Goal: Task Accomplishment & Management: Manage account settings

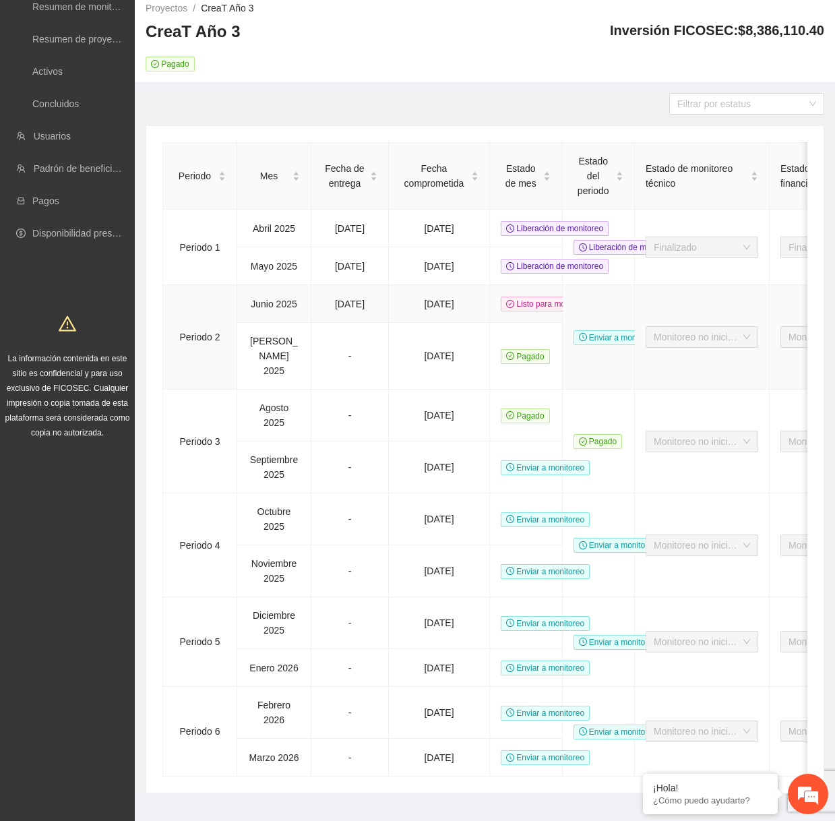
click at [514, 303] on span "Listo para monitoreo" at bounding box center [548, 304] width 95 height 15
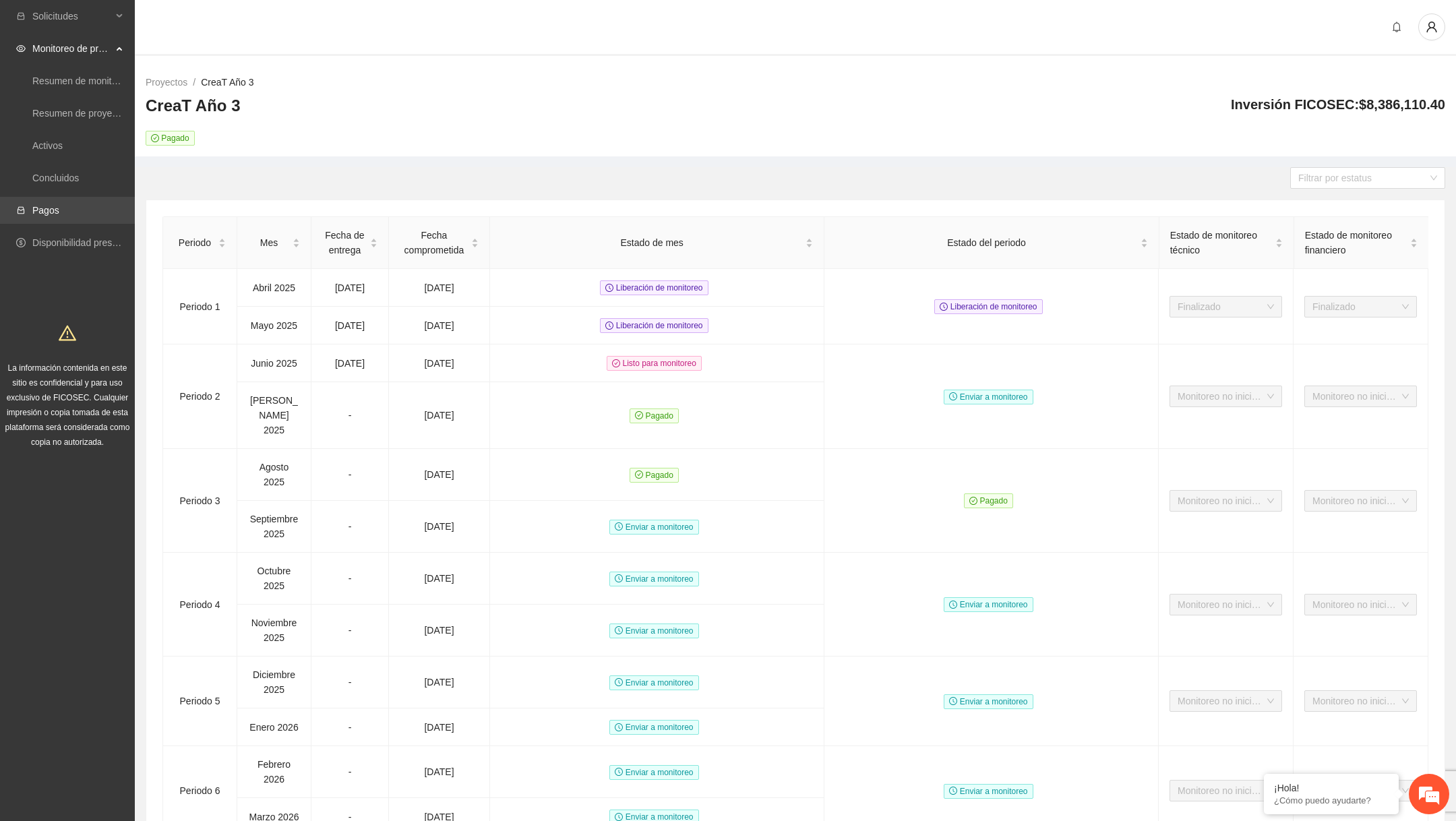
click at [59, 215] on link "Pagos" at bounding box center [45, 210] width 27 height 11
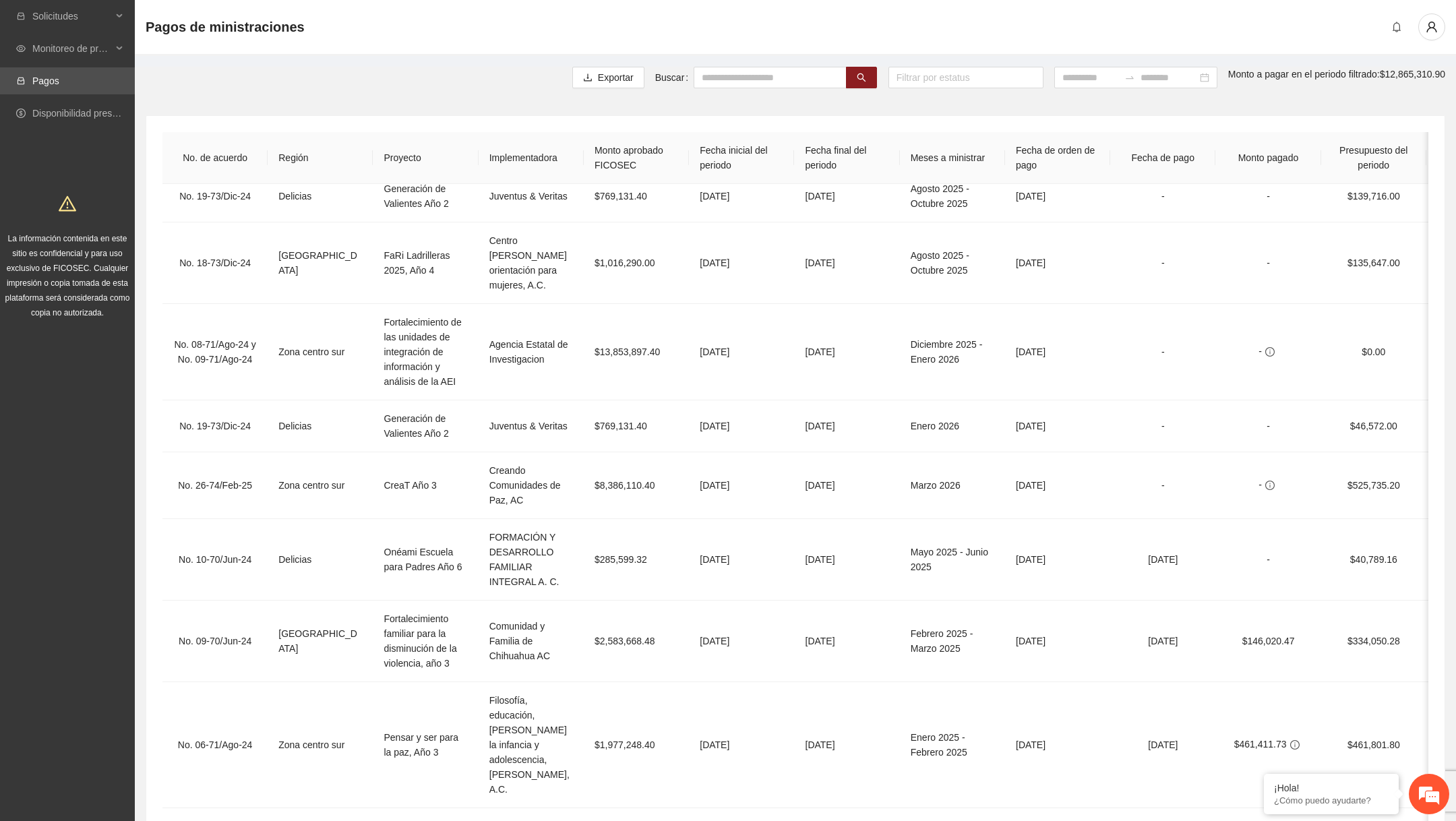
scroll to position [518, 0]
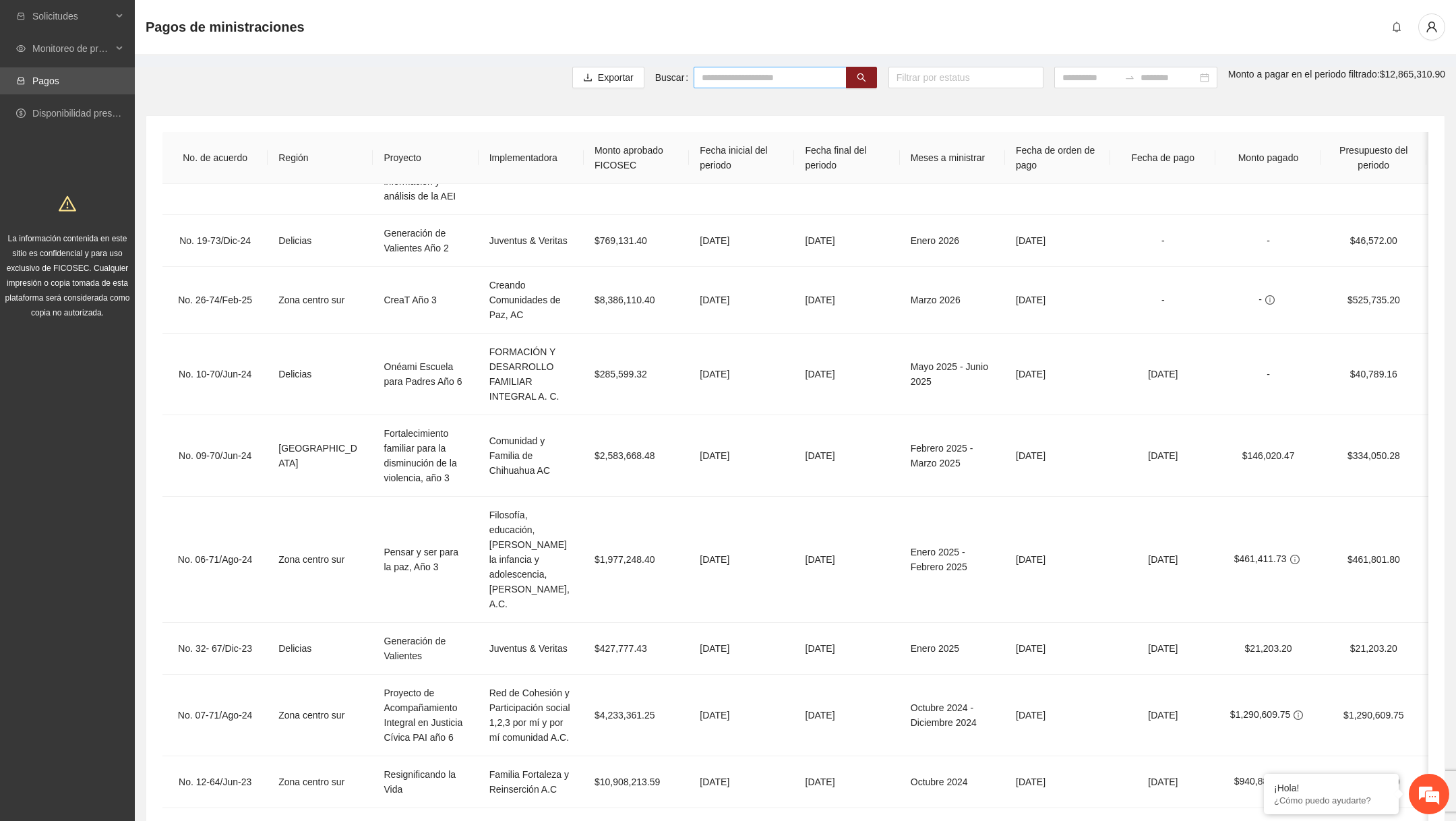
click at [725, 80] on input "text" at bounding box center [770, 78] width 153 height 22
type input "******"
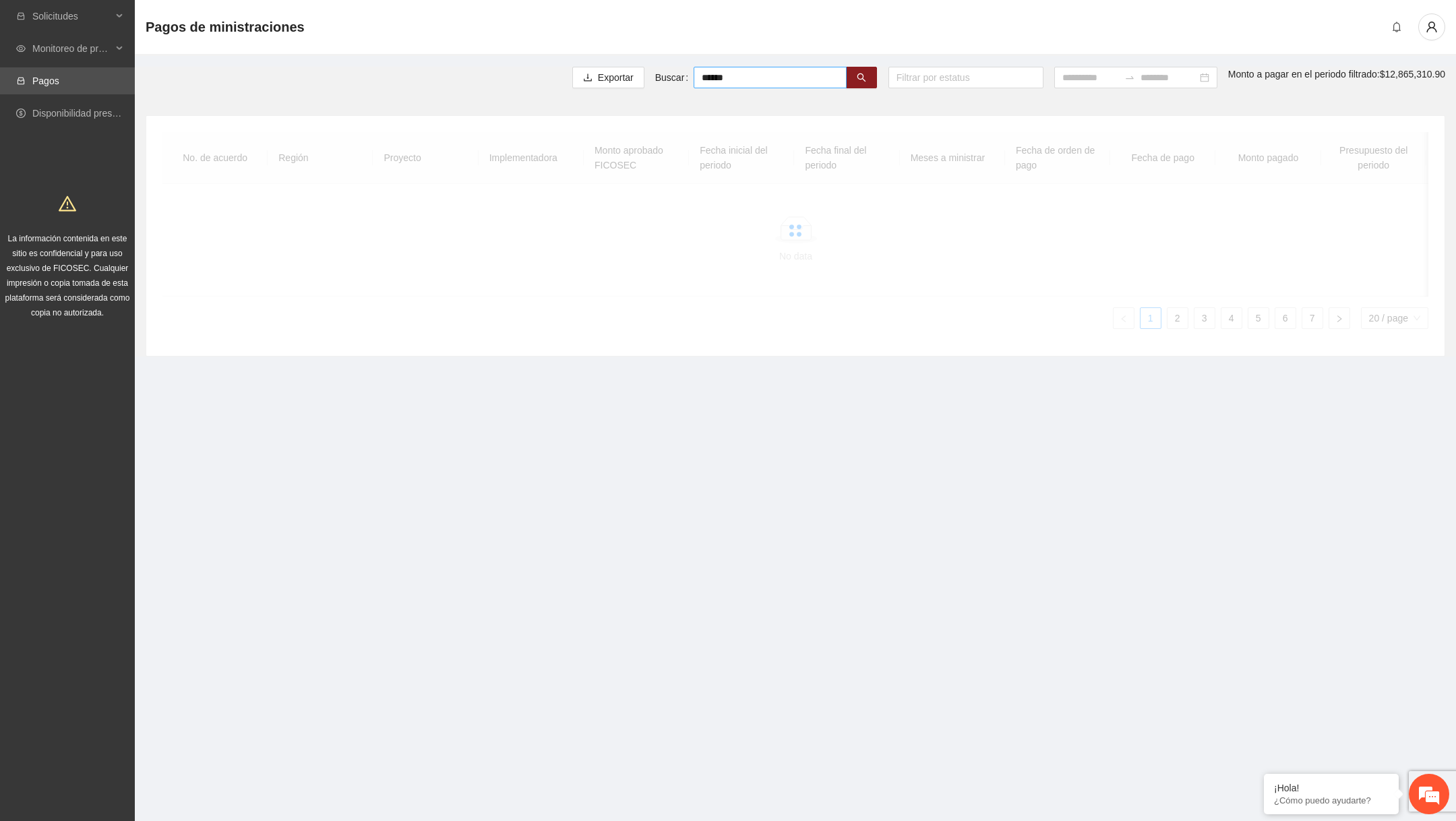
scroll to position [0, 0]
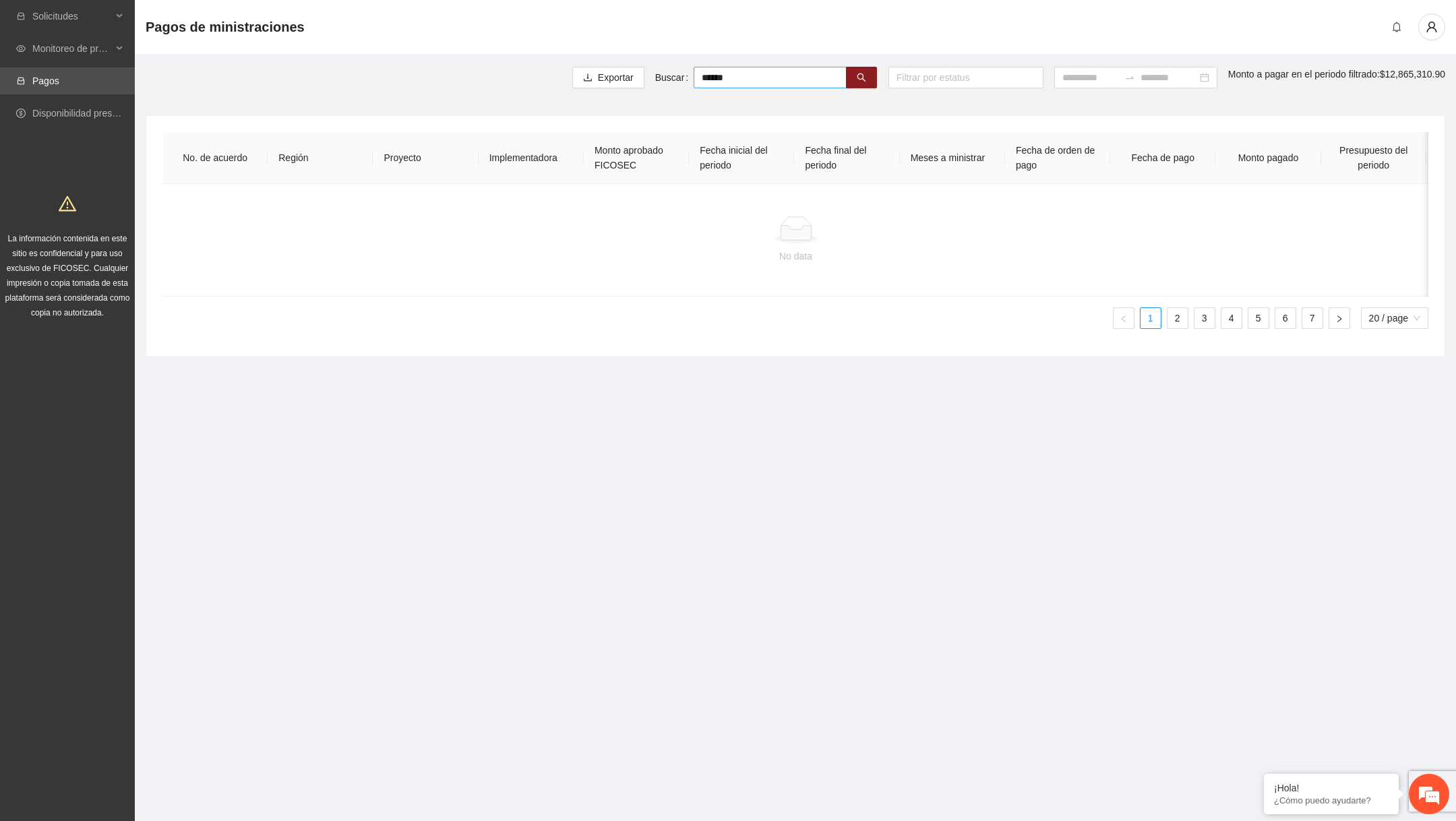
click at [741, 79] on input "******" at bounding box center [770, 78] width 153 height 22
click at [109, 43] on span "Monitoreo de proyectos" at bounding box center [72, 48] width 80 height 27
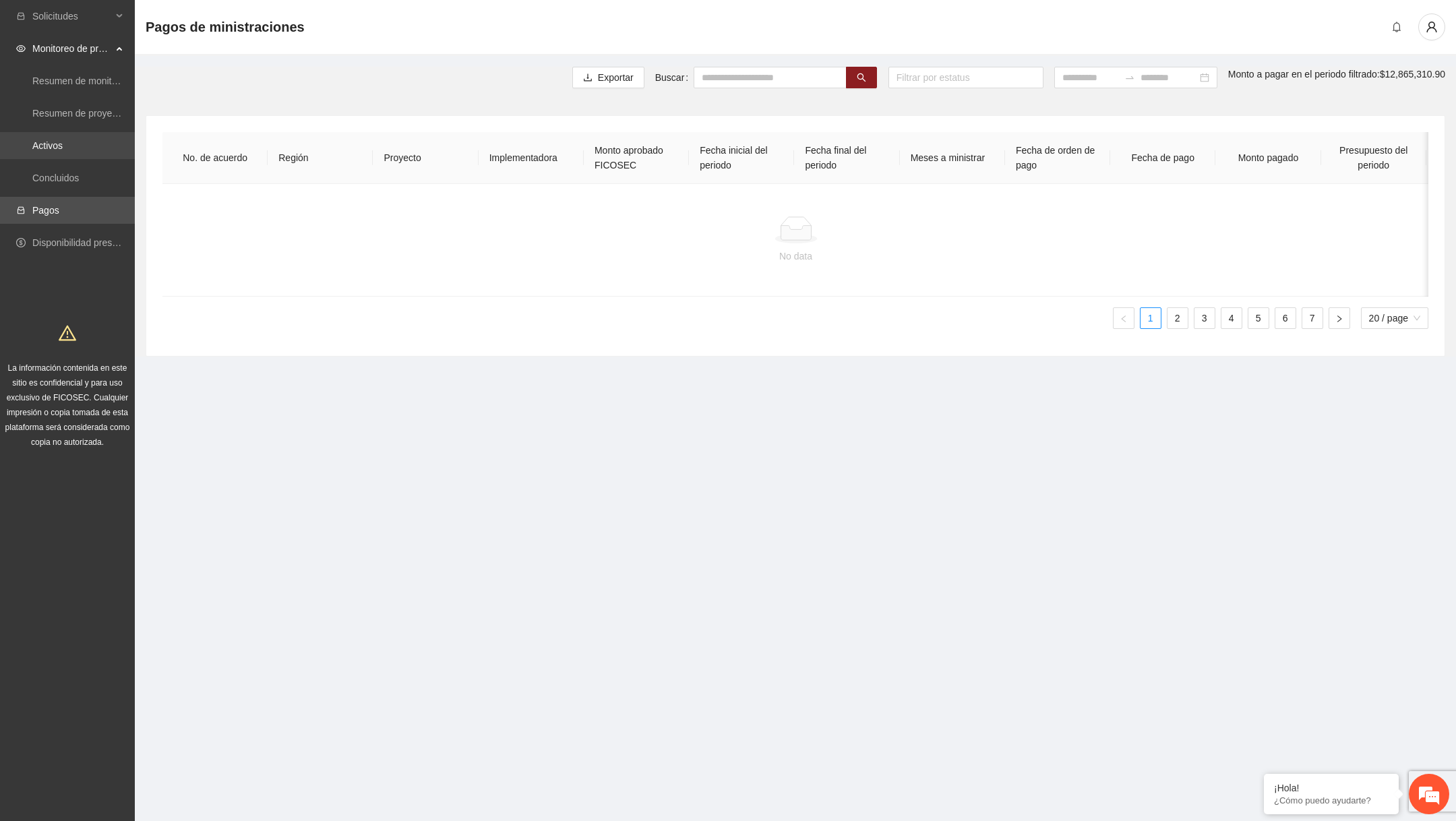
click at [63, 150] on link "Activos" at bounding box center [47, 145] width 30 height 11
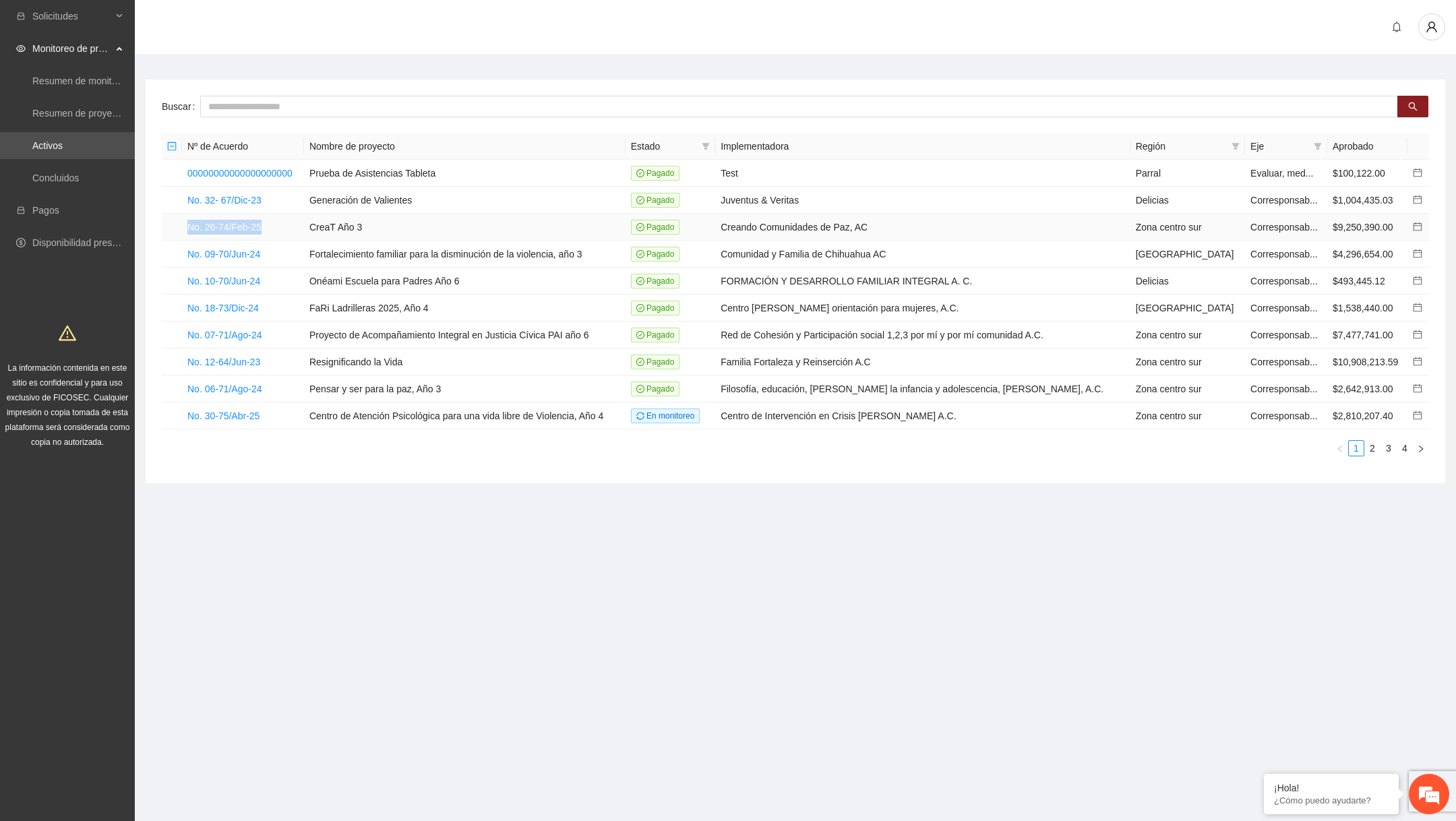
drag, startPoint x: 177, startPoint y: 222, endPoint x: 279, endPoint y: 223, distance: 101.8
click at [279, 223] on tr "No. 26-74/Feb-25 CreaT Año 3 Pagado Creando Comunidades de Paz, AC Zona centro …" at bounding box center [796, 227] width 1268 height 27
copy tr "No. 26-74/Feb-25"
click at [59, 216] on link "Pagos" at bounding box center [45, 210] width 27 height 11
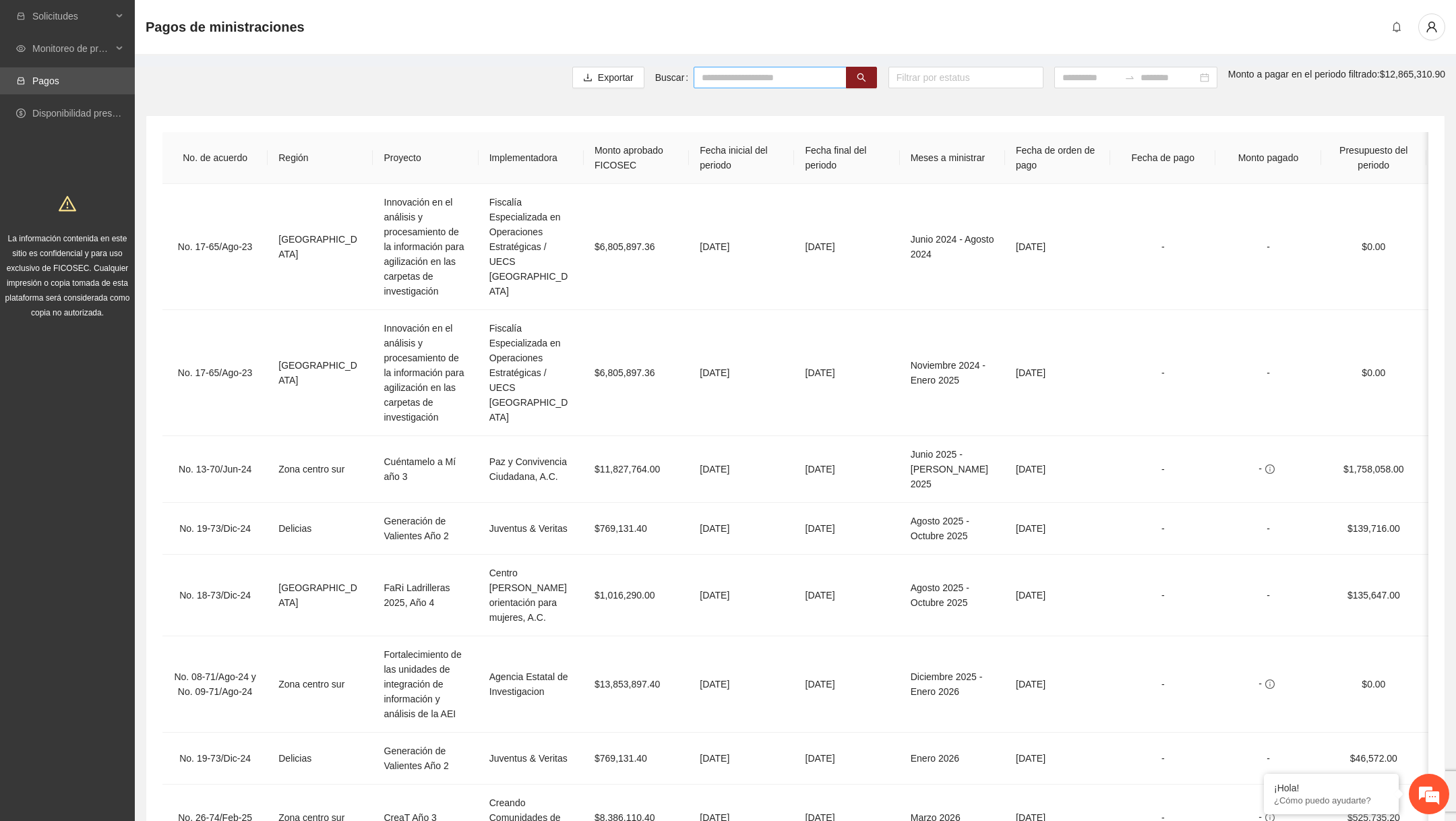
click at [755, 78] on input "text" at bounding box center [770, 78] width 153 height 22
paste input "**********"
click at [694, 78] on input "**********" at bounding box center [770, 78] width 153 height 22
type input "**********"
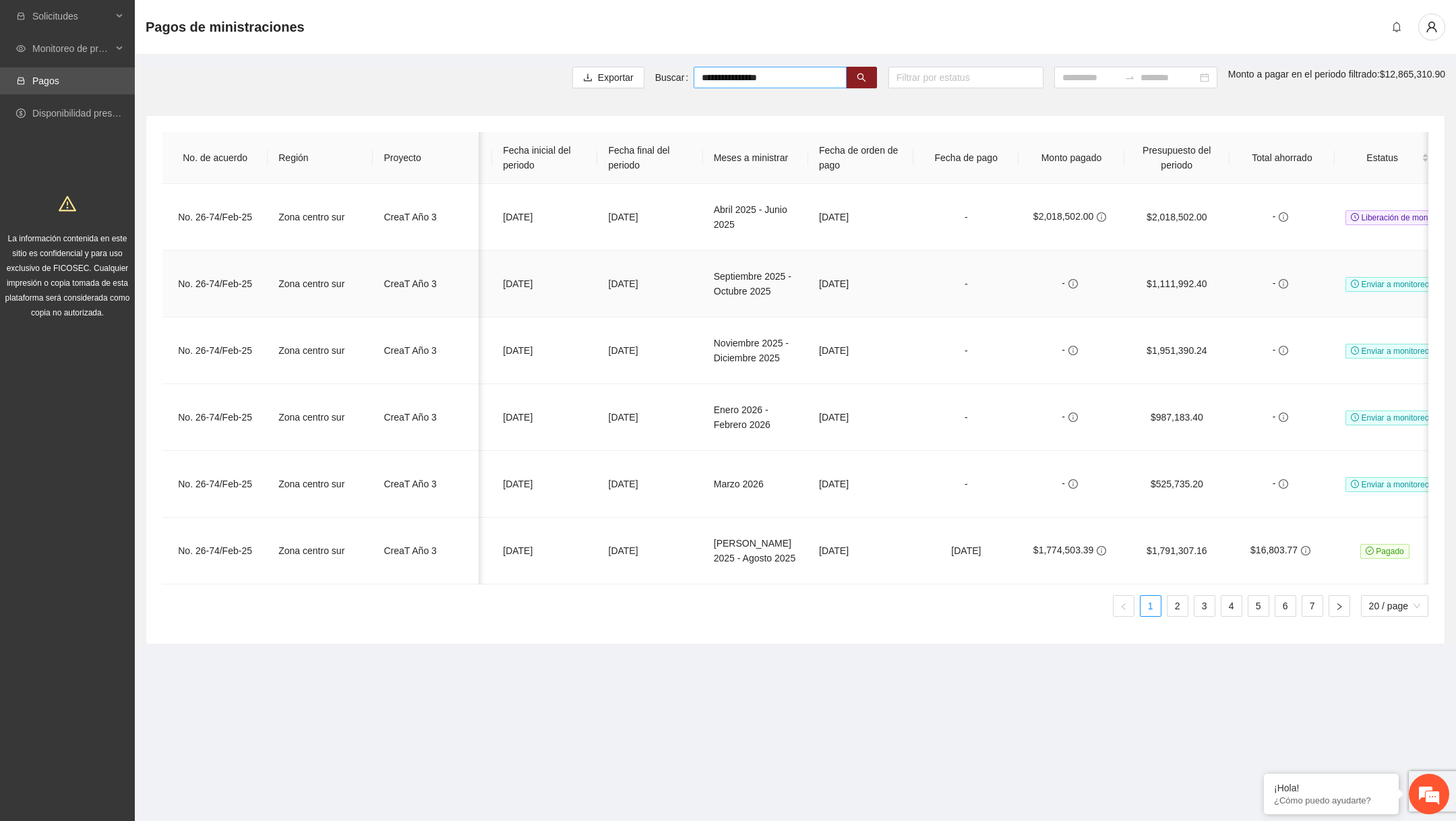
scroll to position [0, 419]
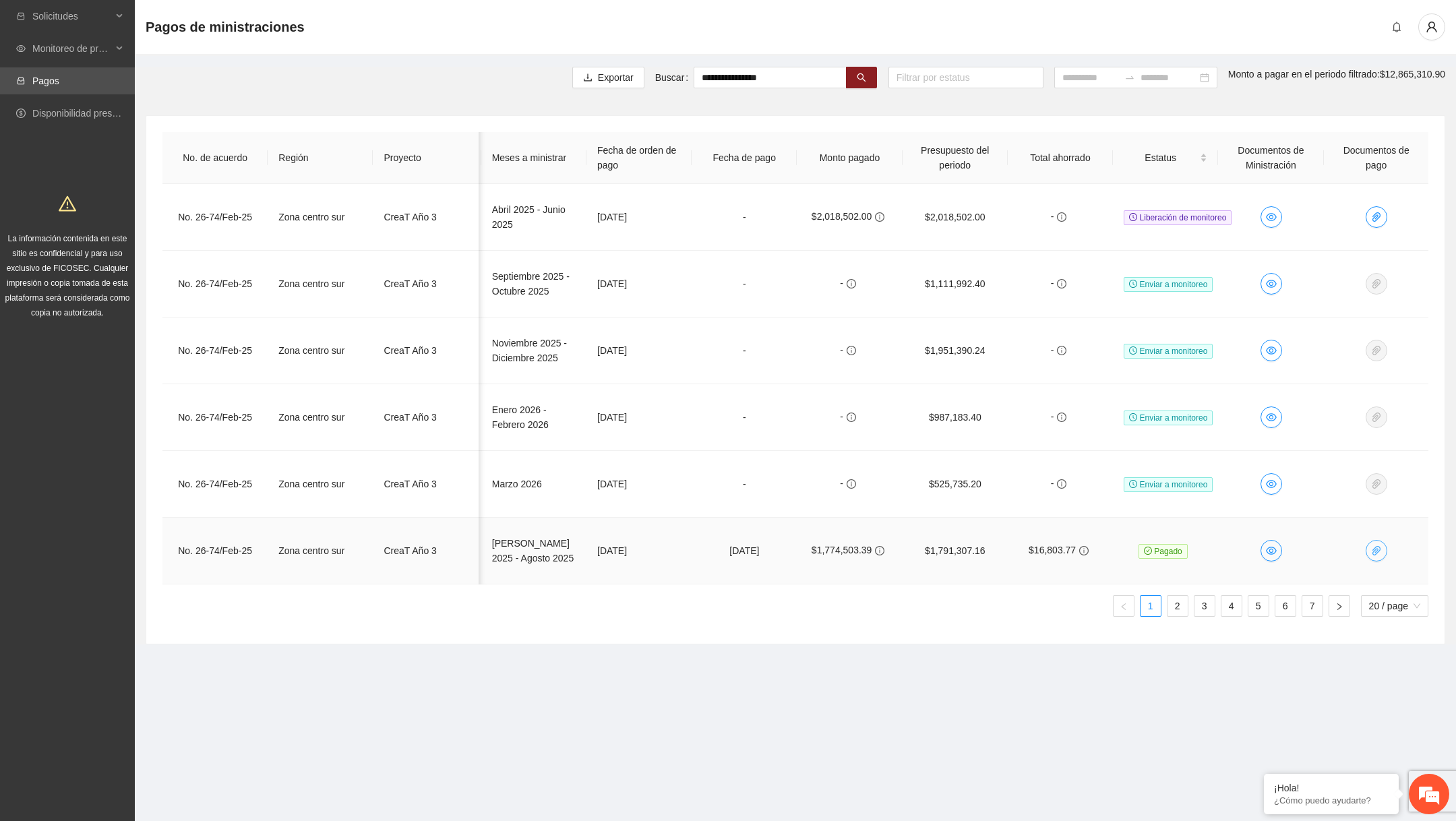
click at [1377, 552] on icon "paper-clip" at bounding box center [1376, 550] width 11 height 11
click at [995, 602] on ul "1 2 3 4 5 6 7 20 / page" at bounding box center [795, 606] width 1266 height 22
click at [1370, 542] on button "button" at bounding box center [1377, 551] width 22 height 22
click at [1016, 518] on td "$16,803.77" at bounding box center [1060, 551] width 105 height 67
click at [1177, 607] on link "2" at bounding box center [1178, 606] width 20 height 20
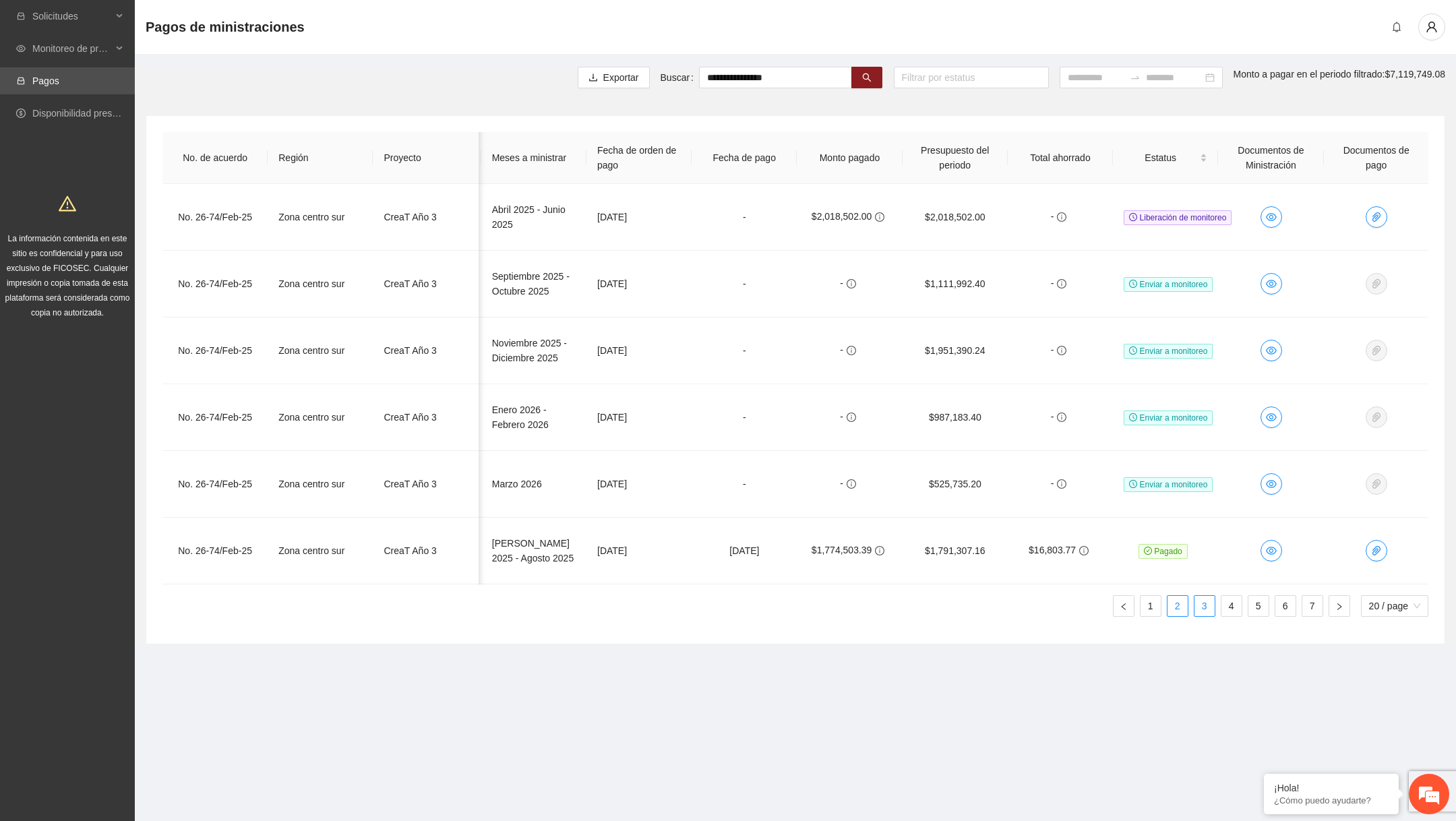
click at [1201, 605] on link "3" at bounding box center [1205, 606] width 20 height 20
click at [1309, 605] on link "7" at bounding box center [1313, 606] width 20 height 20
click at [1141, 609] on link "1" at bounding box center [1151, 606] width 20 height 20
click at [1270, 547] on icon "eye" at bounding box center [1271, 551] width 11 height 8
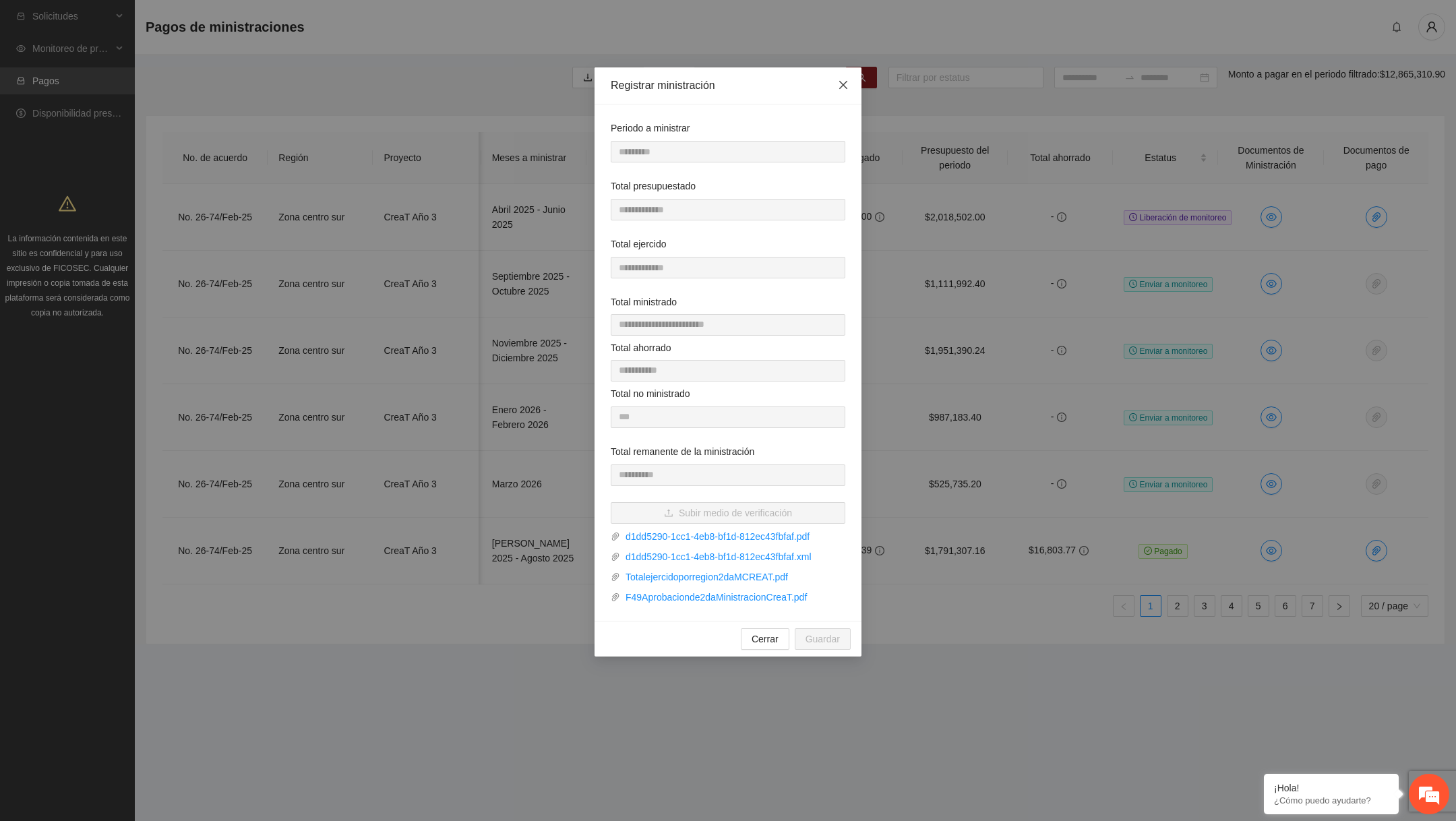
click at [845, 87] on icon "close" at bounding box center [843, 85] width 11 height 11
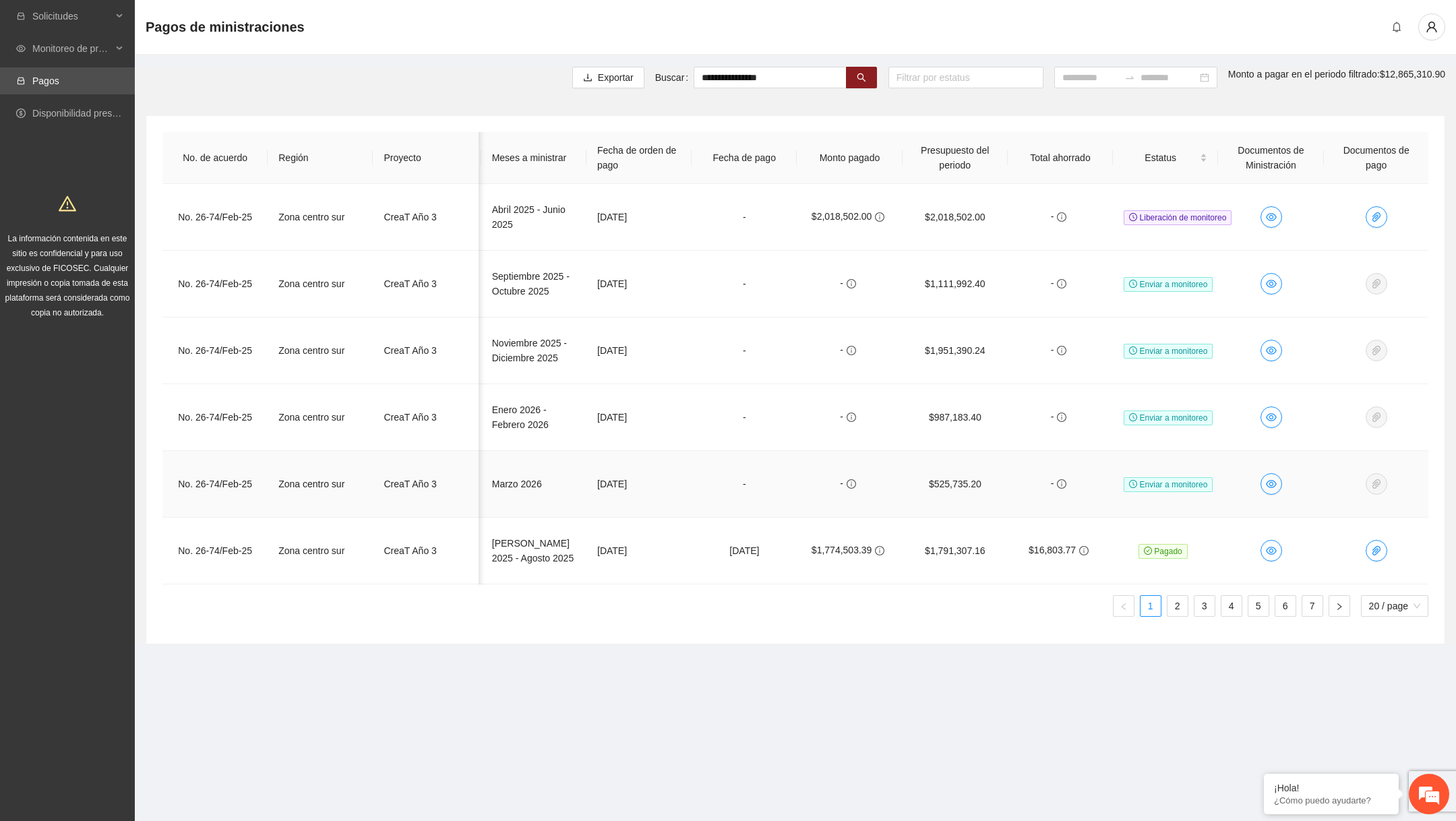
click at [1151, 489] on span "Enviar a monitoreo" at bounding box center [1168, 484] width 89 height 15
click at [1376, 212] on icon "paper-clip" at bounding box center [1377, 216] width 8 height 9
click at [744, 75] on input "**********" at bounding box center [770, 78] width 153 height 22
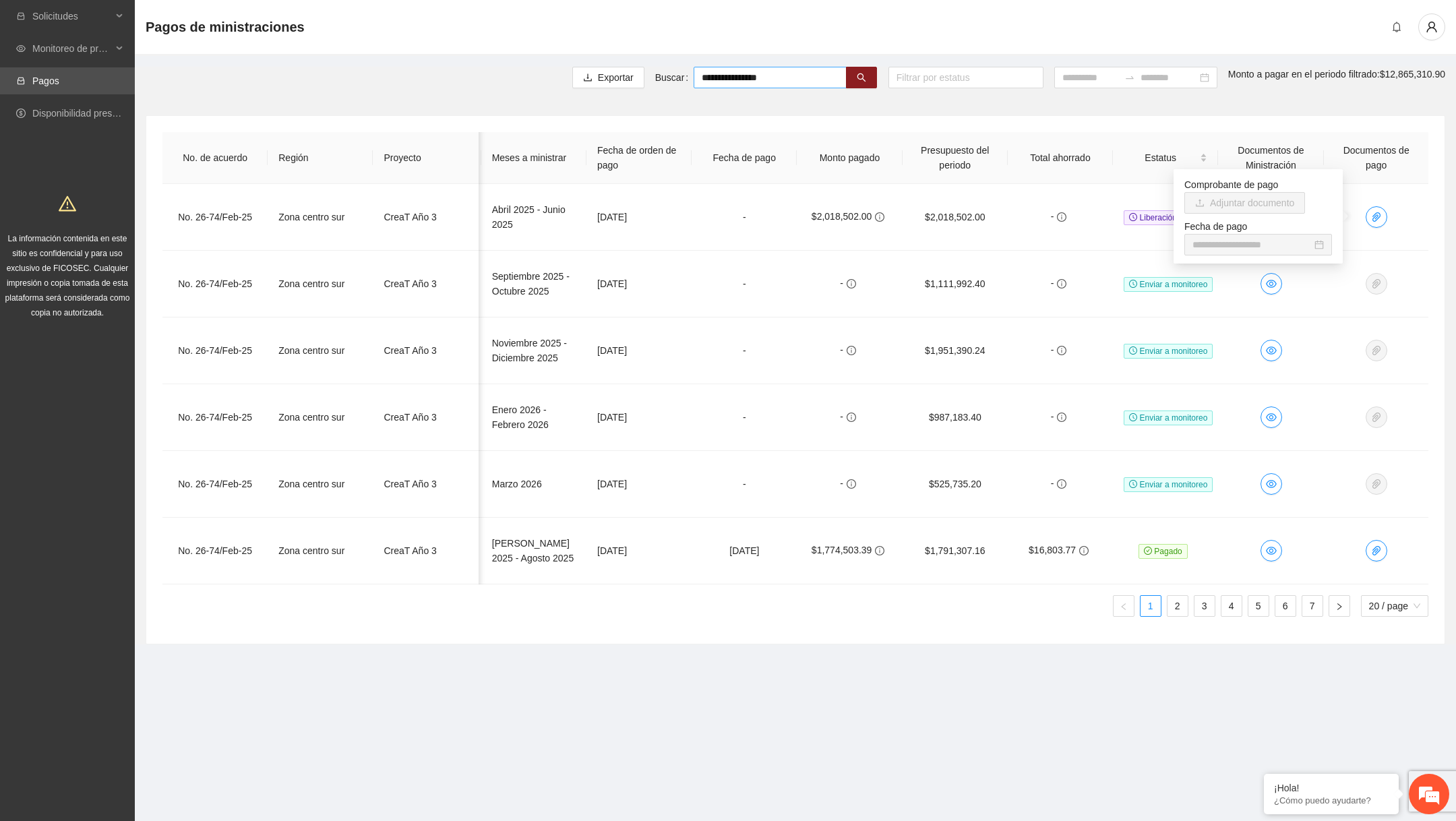
click at [744, 75] on input "**********" at bounding box center [770, 78] width 153 height 22
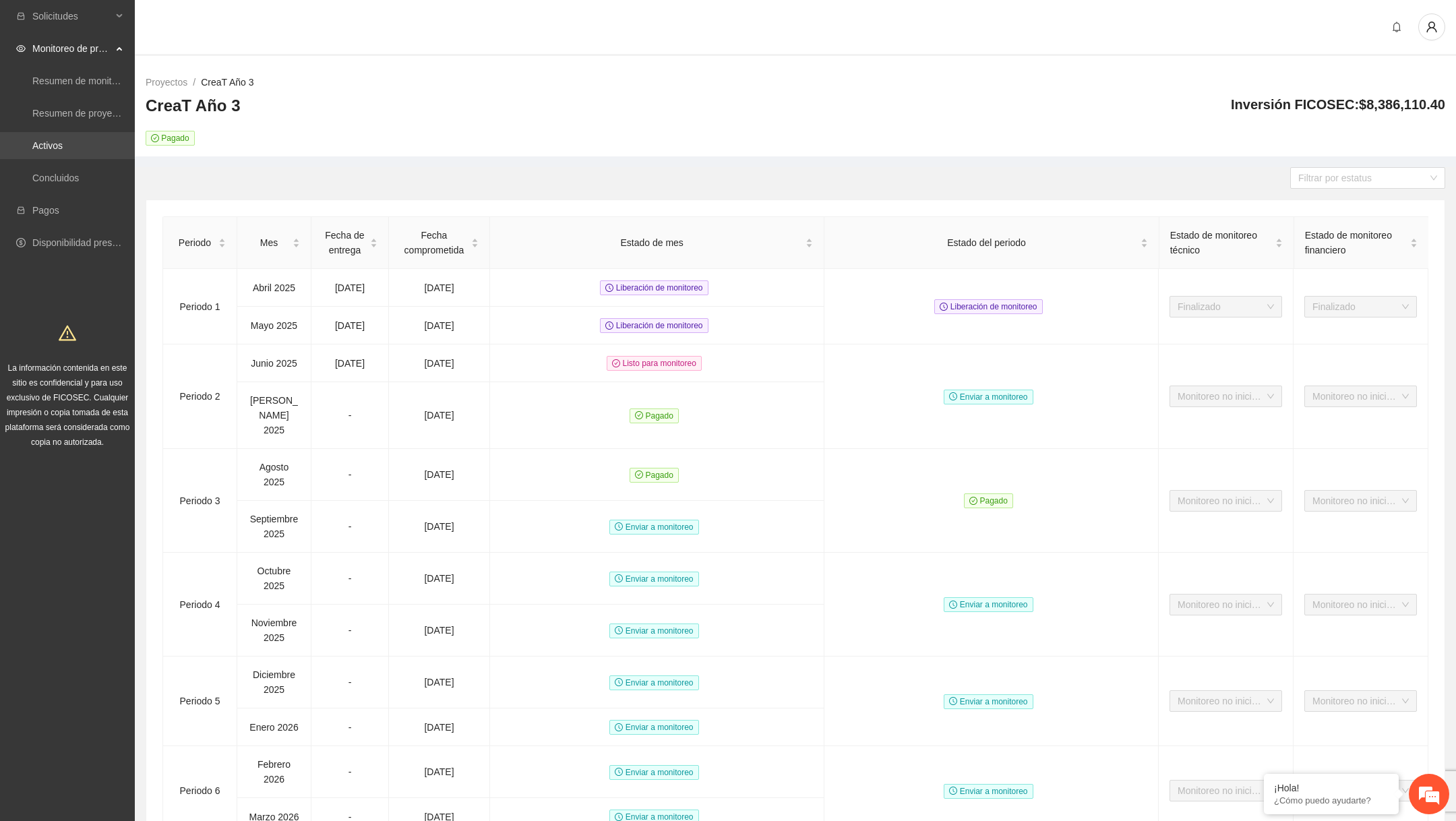
click at [63, 151] on link "Activos" at bounding box center [47, 145] width 30 height 11
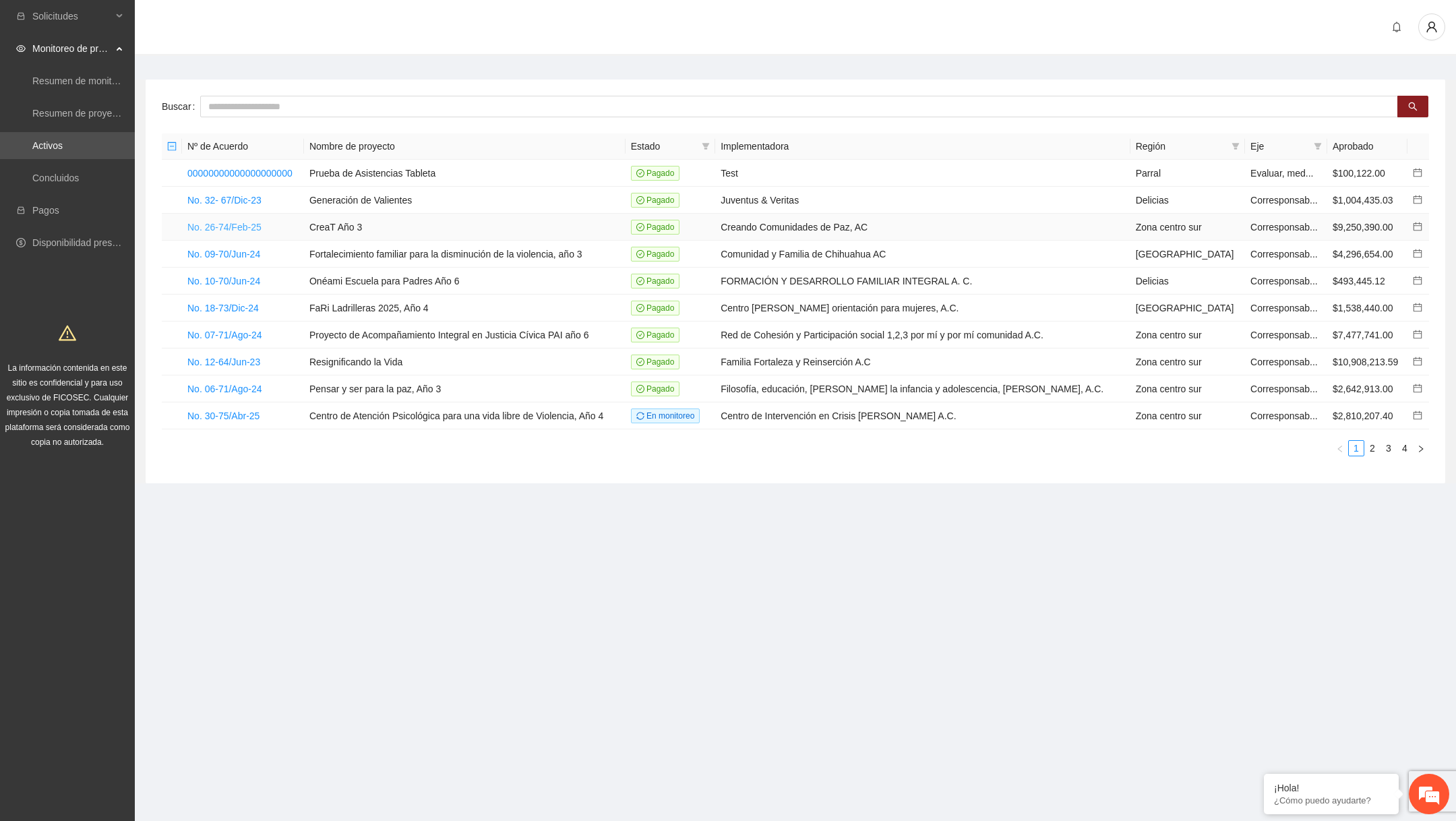
click at [258, 222] on link "No. 26-74/Feb-25" at bounding box center [224, 227] width 74 height 11
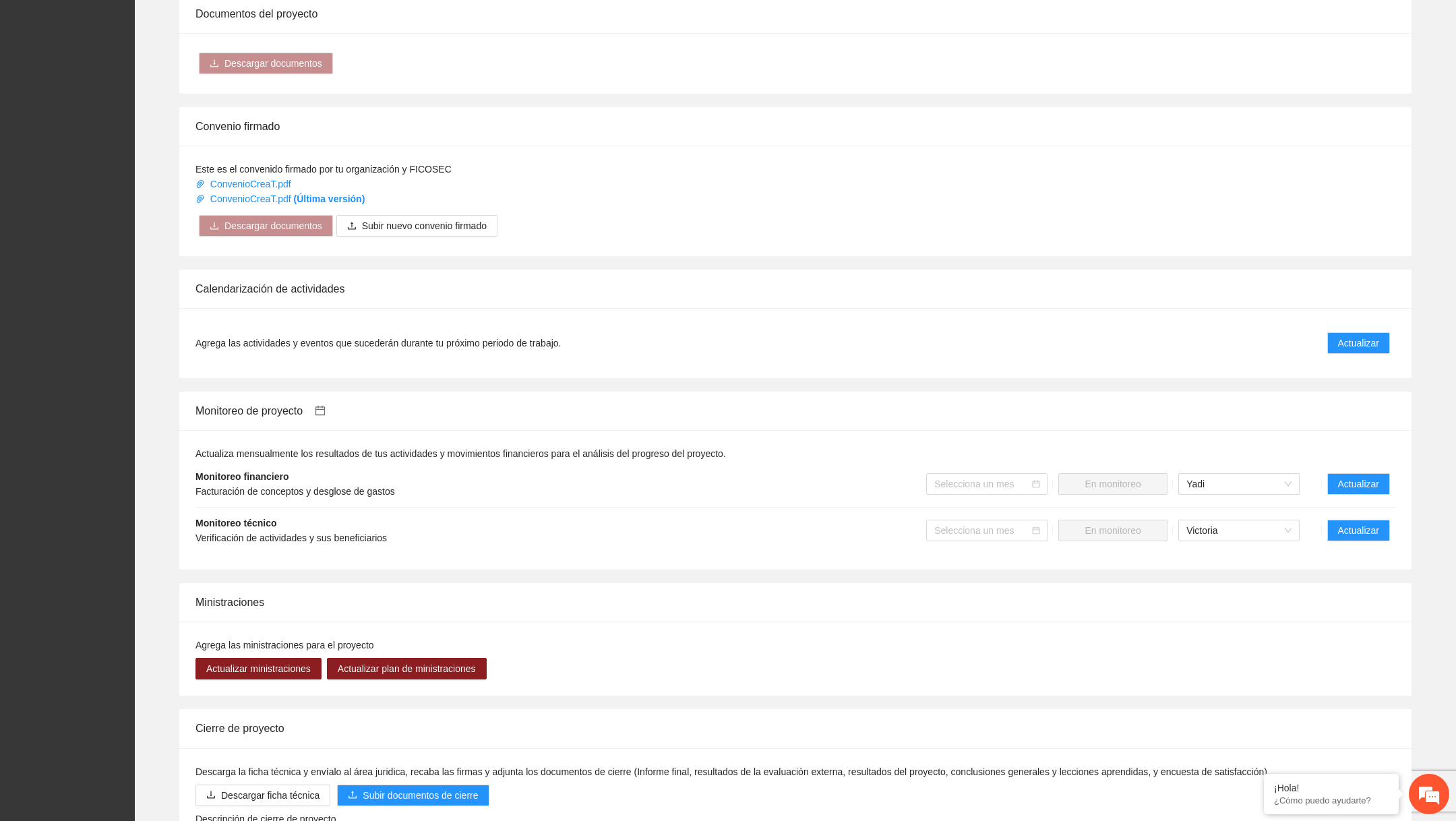
scroll to position [934, 0]
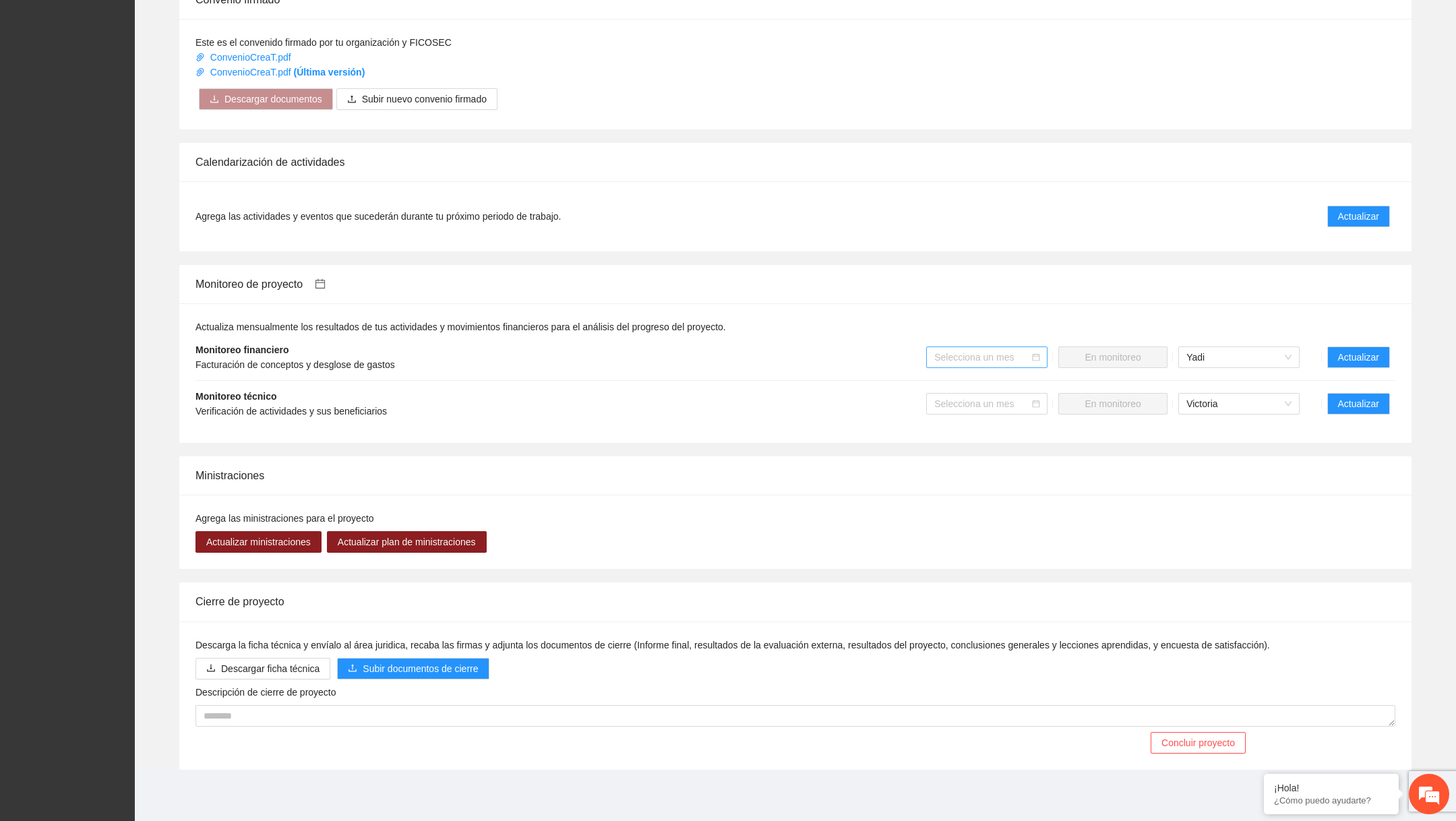
click at [987, 366] on input "search" at bounding box center [982, 357] width 96 height 20
click at [970, 472] on div "Agosto 2025" at bounding box center [985, 478] width 105 height 15
click at [976, 403] on input "search" at bounding box center [982, 404] width 96 height 20
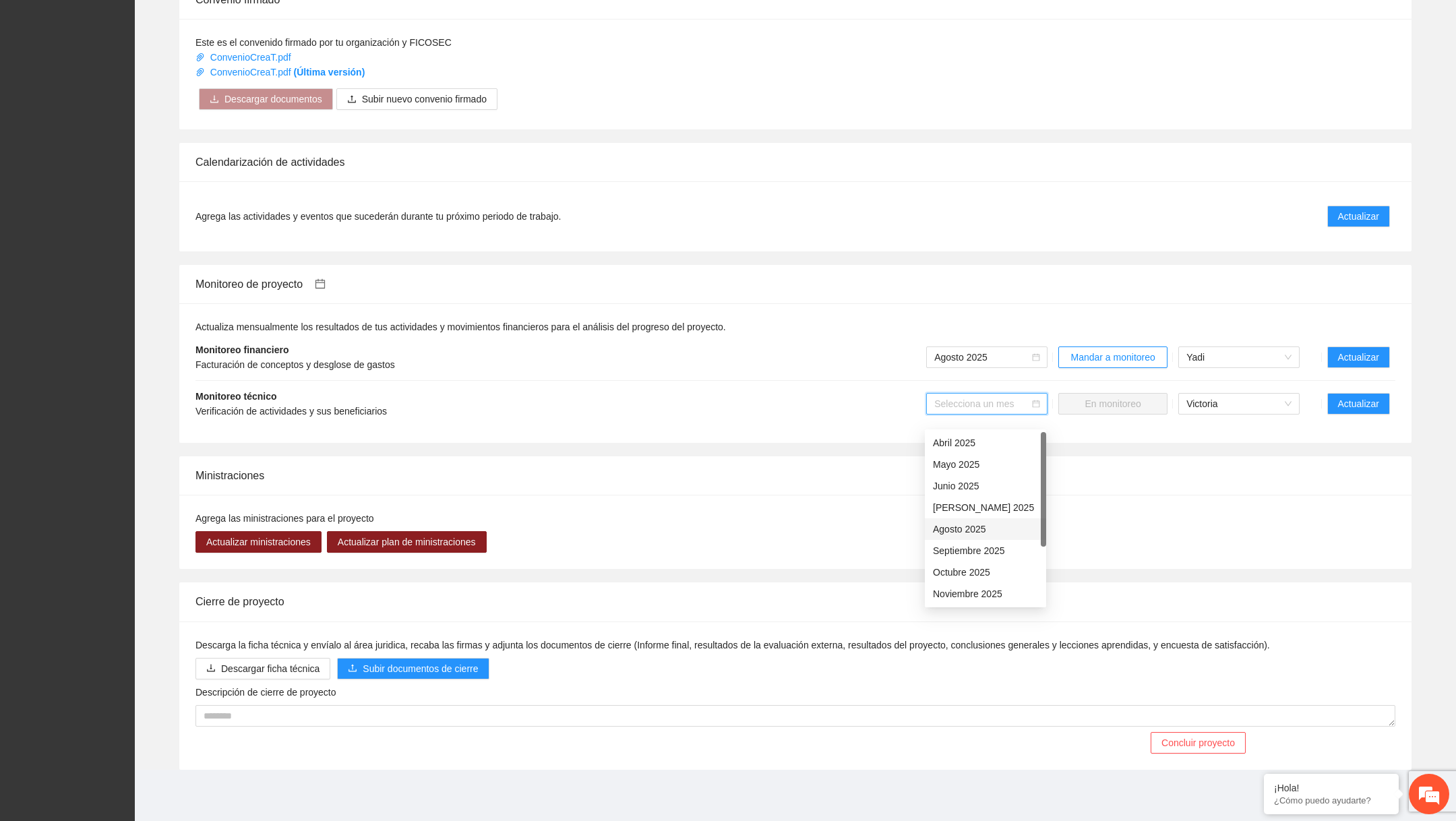
click at [983, 522] on div "Agosto 2025" at bounding box center [985, 529] width 105 height 15
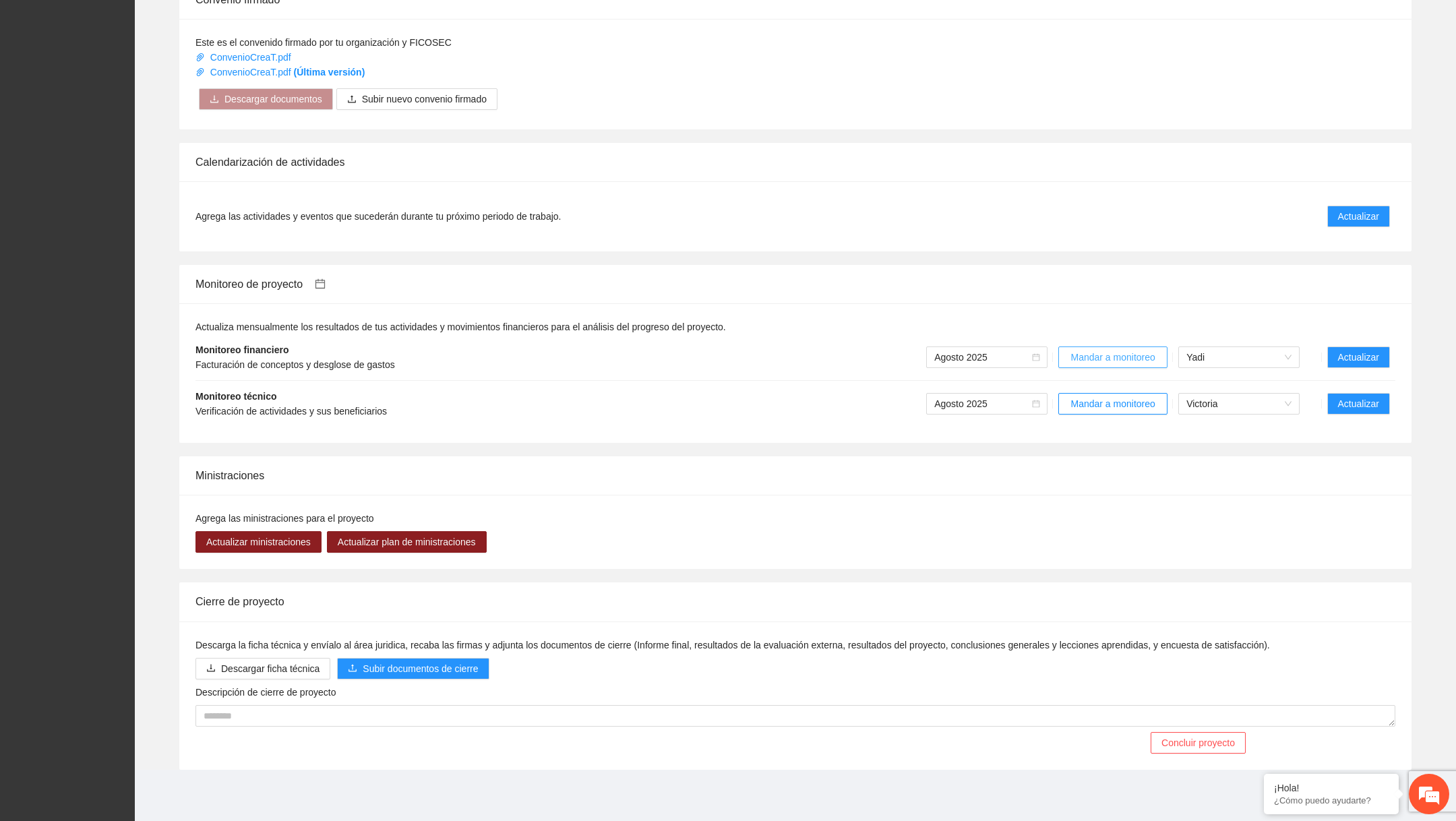
click at [1108, 360] on span "Mandar a monitoreo" at bounding box center [1113, 357] width 84 height 15
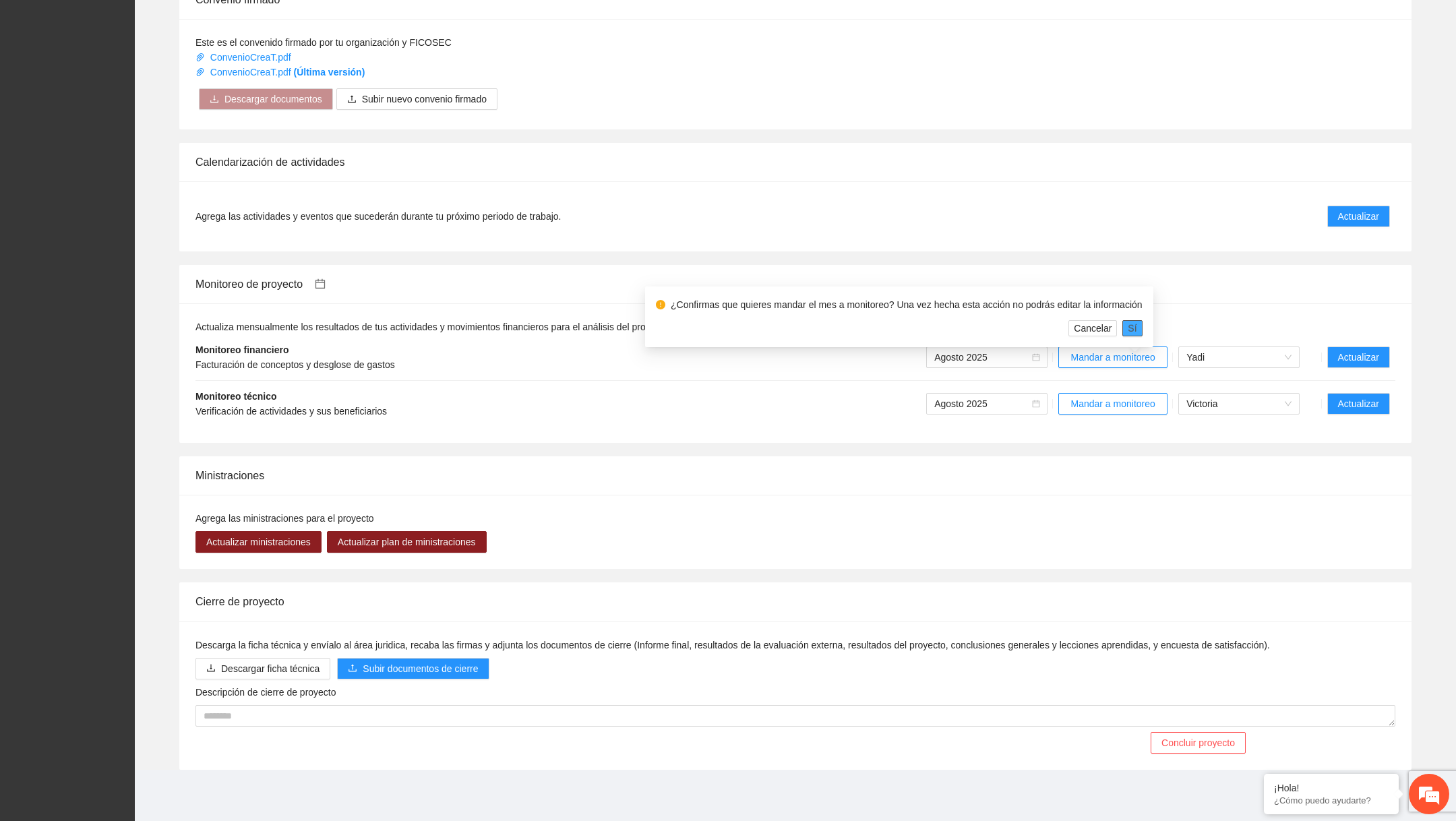
click at [1137, 321] on span "Sí" at bounding box center [1132, 328] width 9 height 15
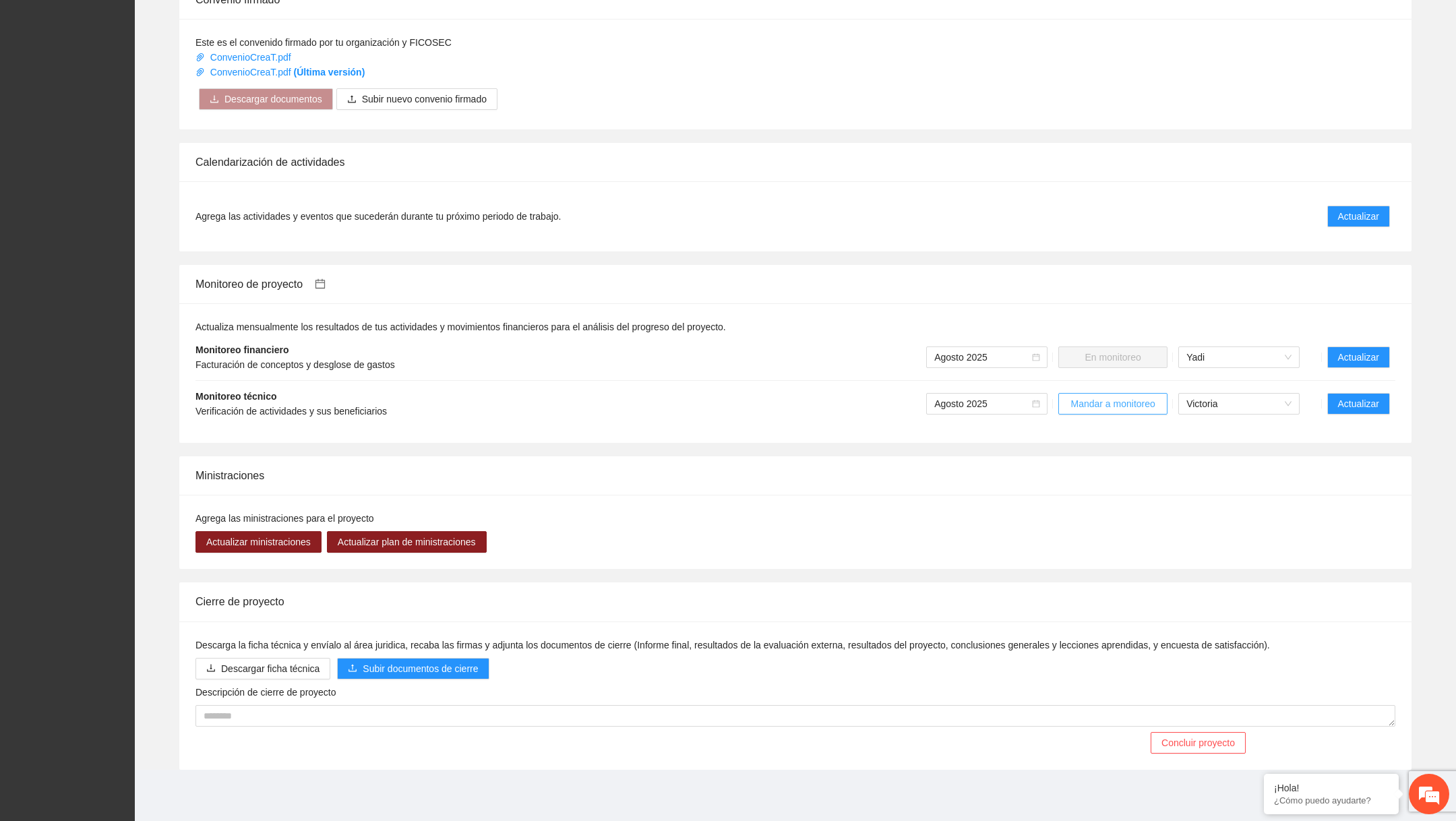
click at [1120, 399] on span "Mandar a monitoreo" at bounding box center [1113, 403] width 84 height 15
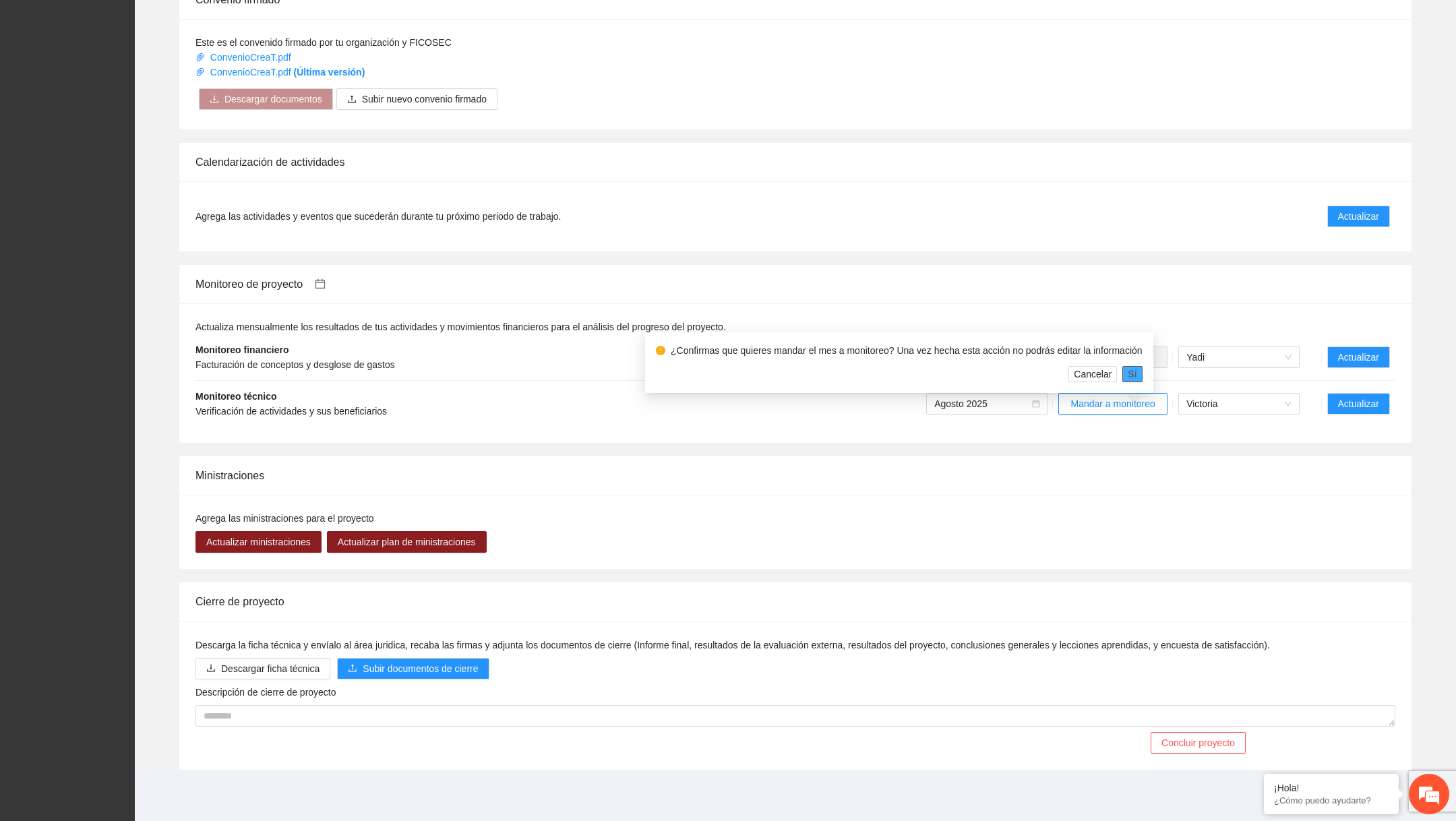
click at [1137, 367] on span "Sí" at bounding box center [1132, 374] width 9 height 15
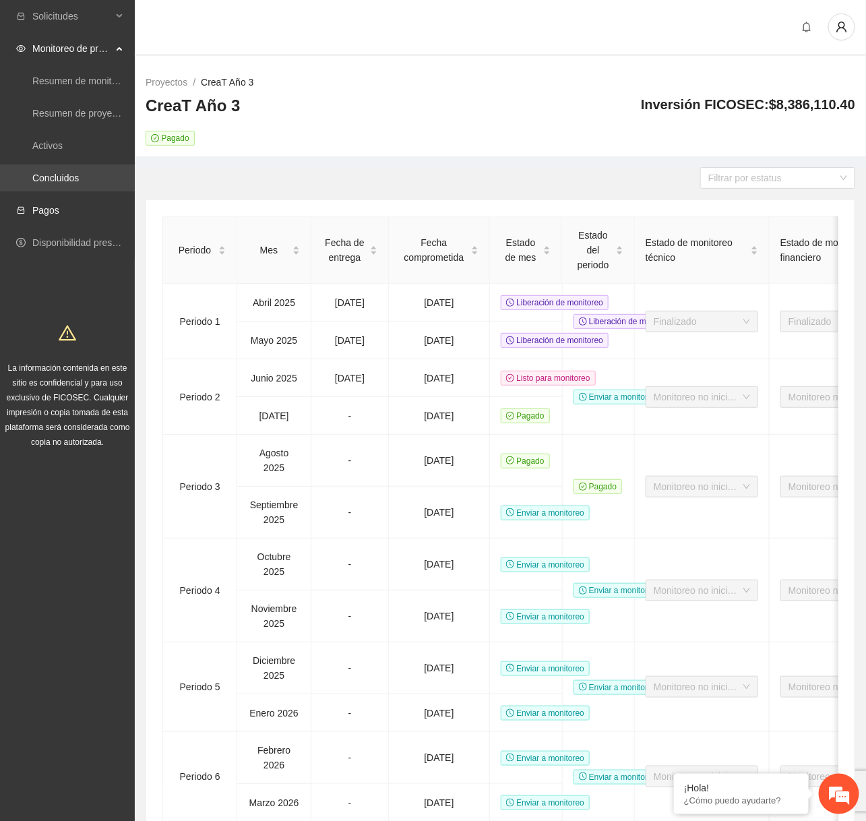
click at [72, 183] on link "Concluidos" at bounding box center [55, 178] width 47 height 11
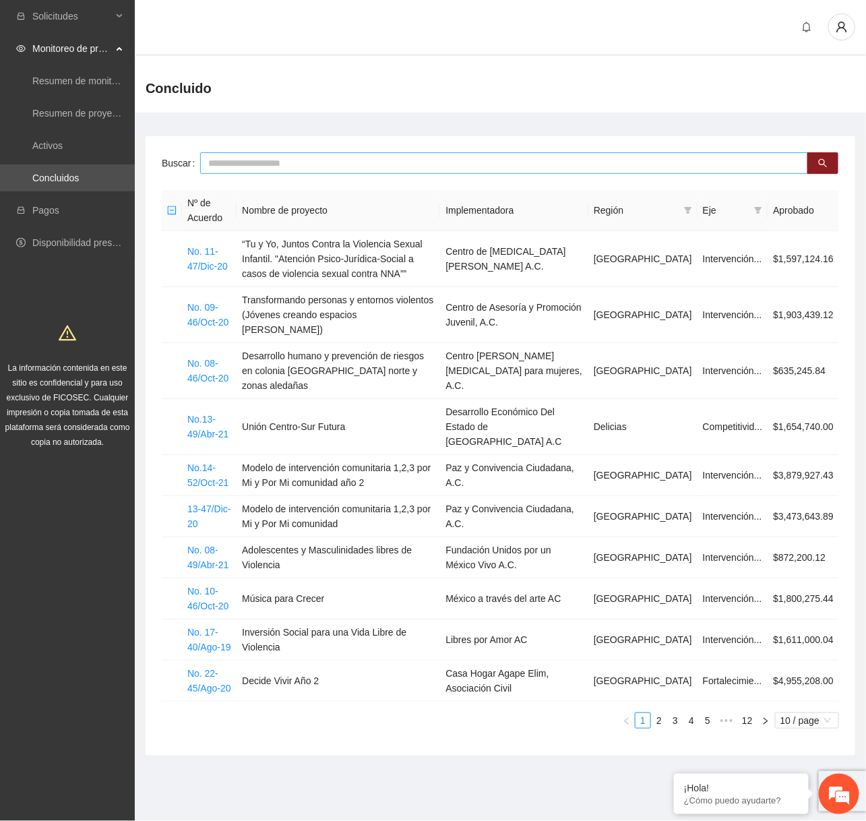
click at [403, 161] on input "text" at bounding box center [504, 163] width 608 height 22
paste input "**********"
type input "**********"
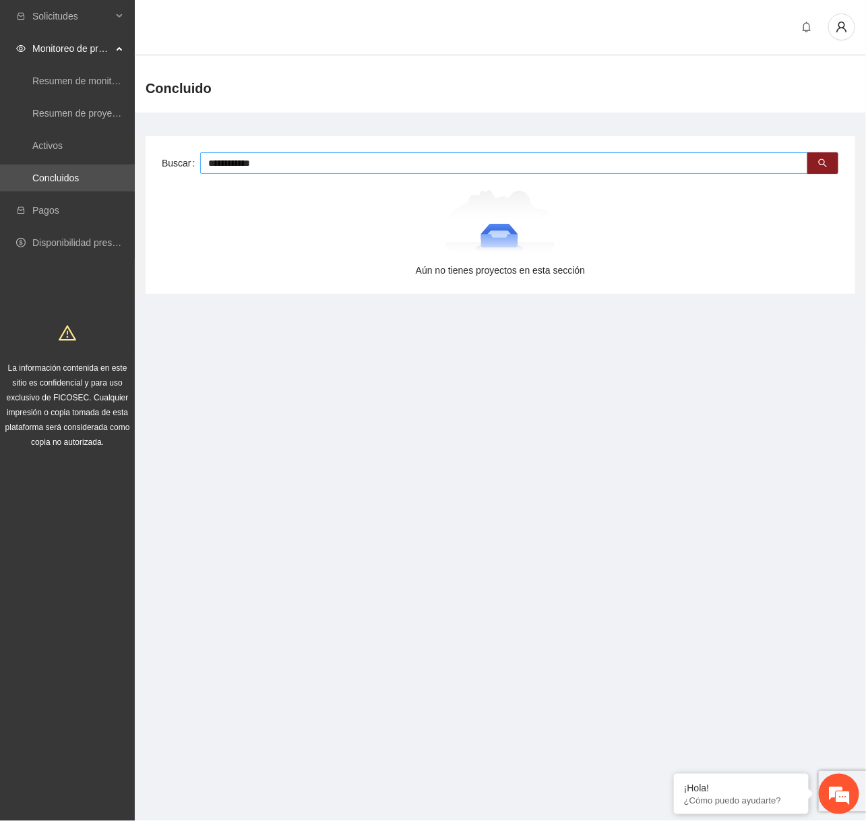
click at [368, 158] on input "**********" at bounding box center [504, 163] width 608 height 22
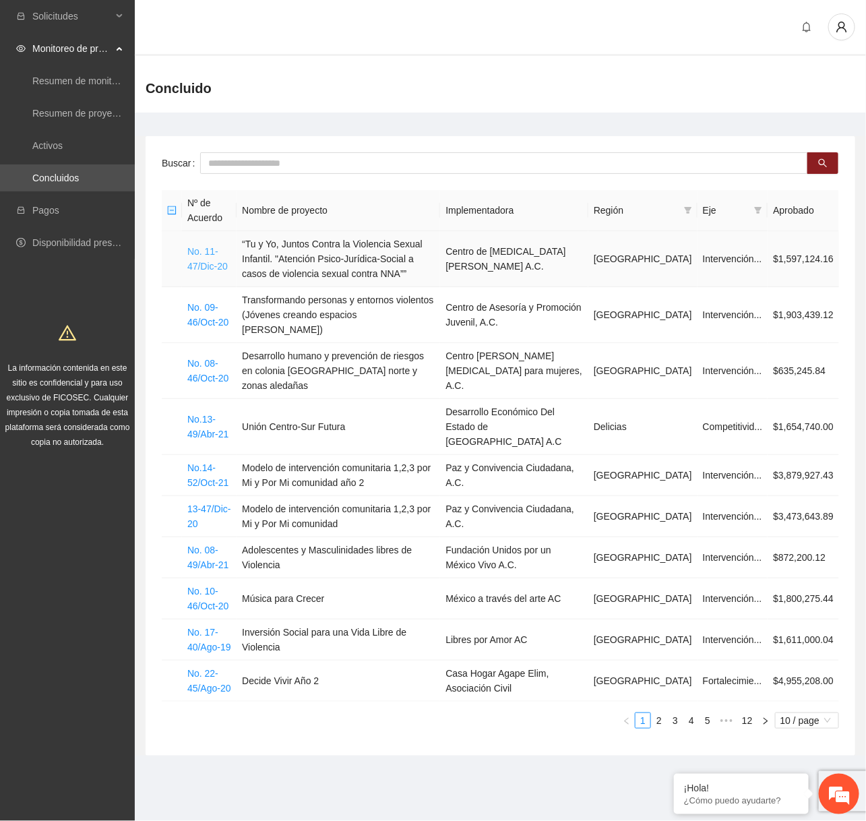
click at [201, 268] on link "No. 11-47/Dic-20" at bounding box center [207, 259] width 40 height 26
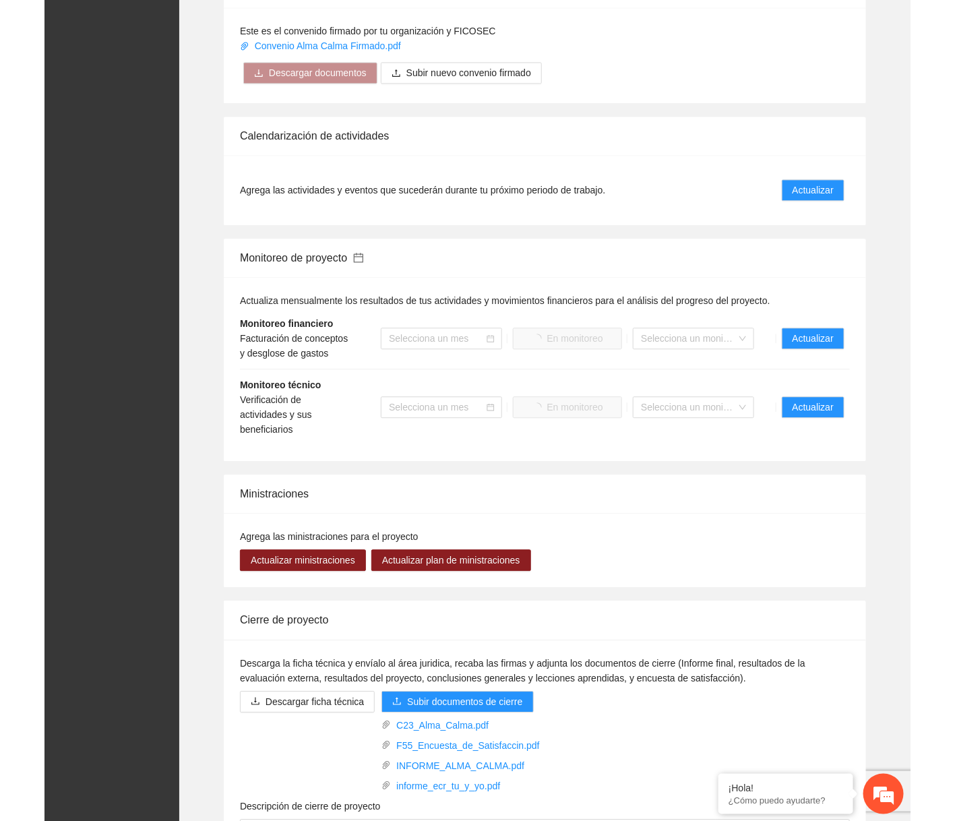
scroll to position [999, 0]
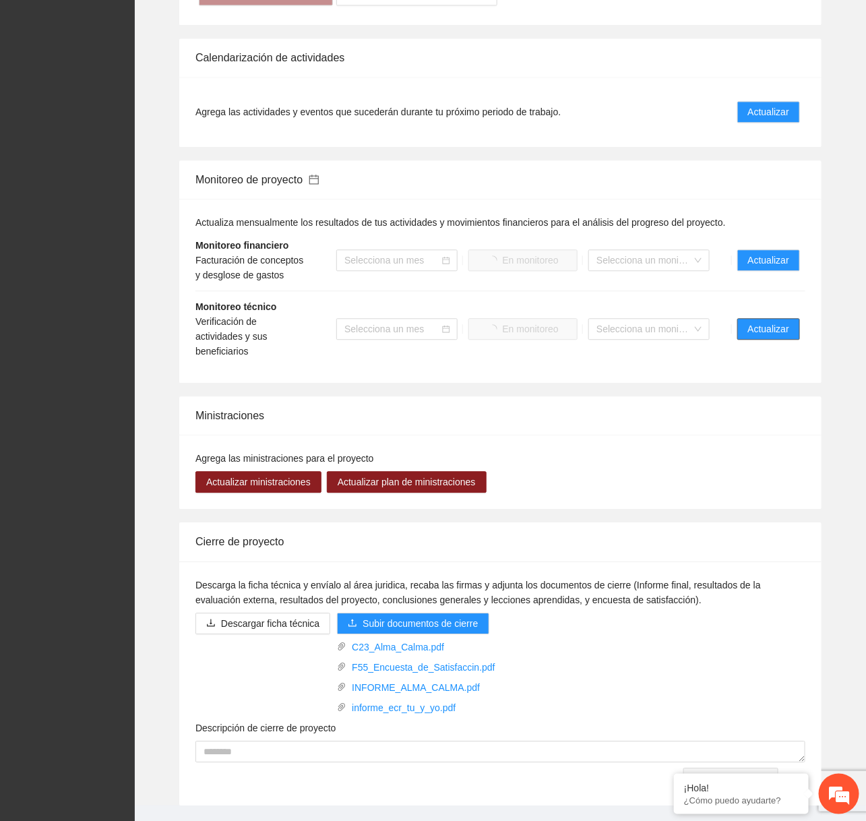
click at [756, 336] on span "Actualizar" at bounding box center [768, 329] width 41 height 15
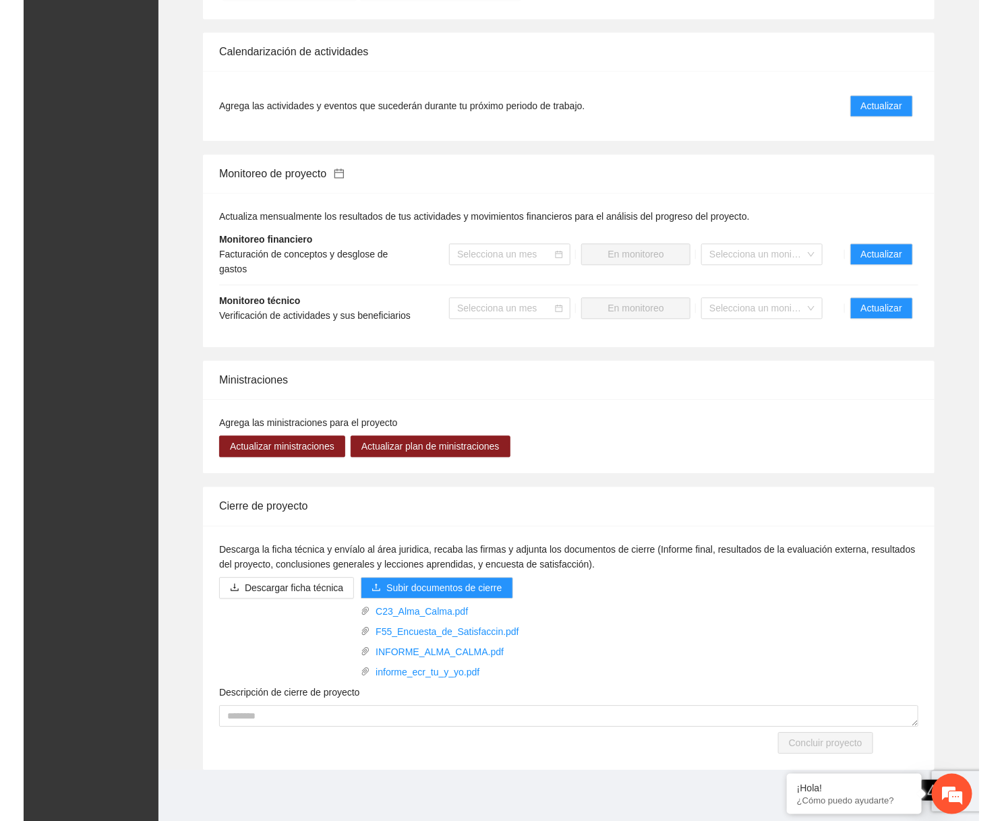
scroll to position [957, 0]
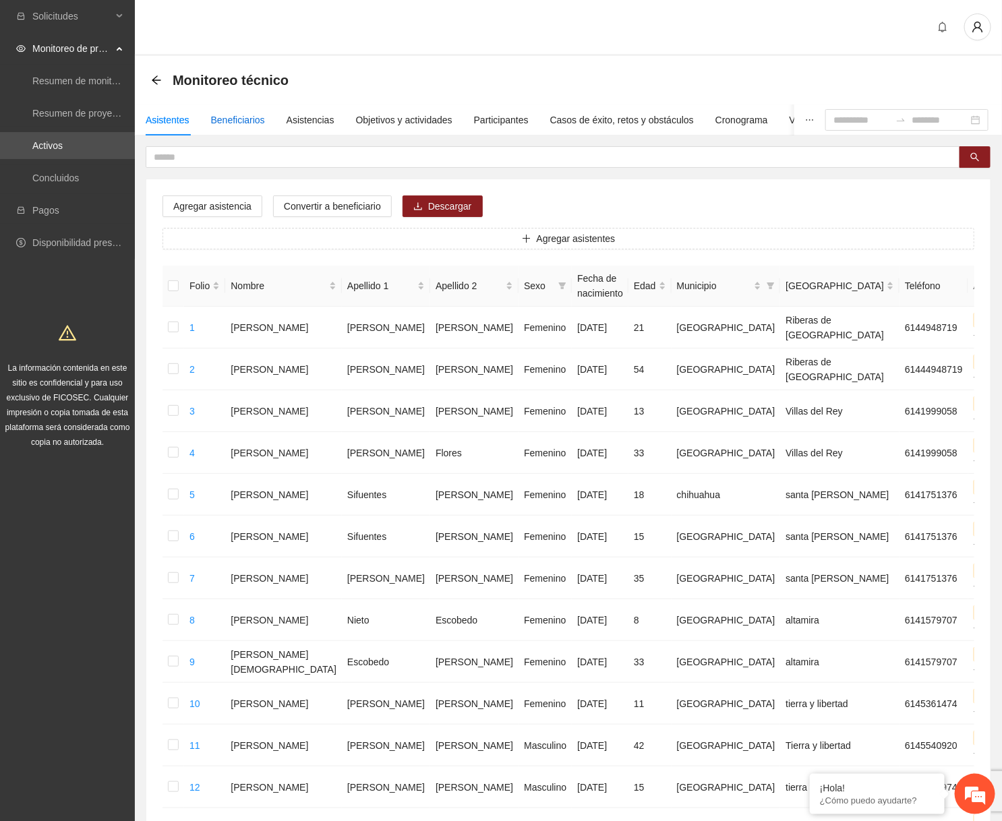
click at [254, 119] on div "Beneficiarios" at bounding box center [238, 120] width 54 height 15
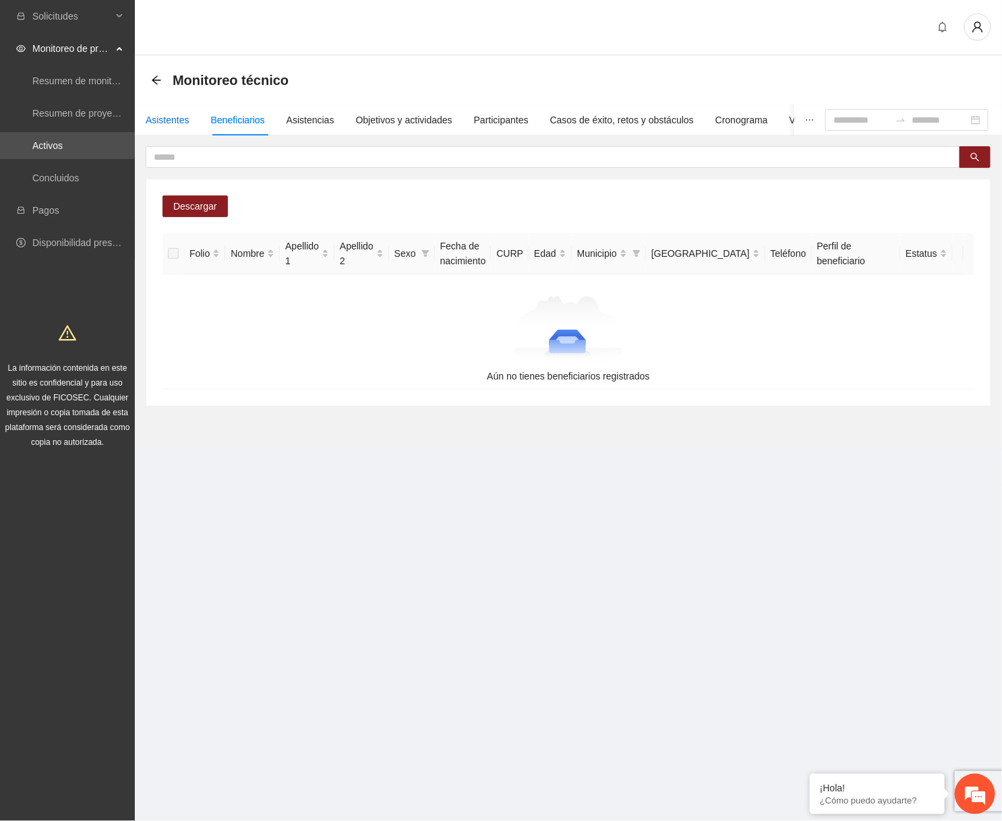
click at [183, 123] on div "Asistentes" at bounding box center [168, 120] width 44 height 15
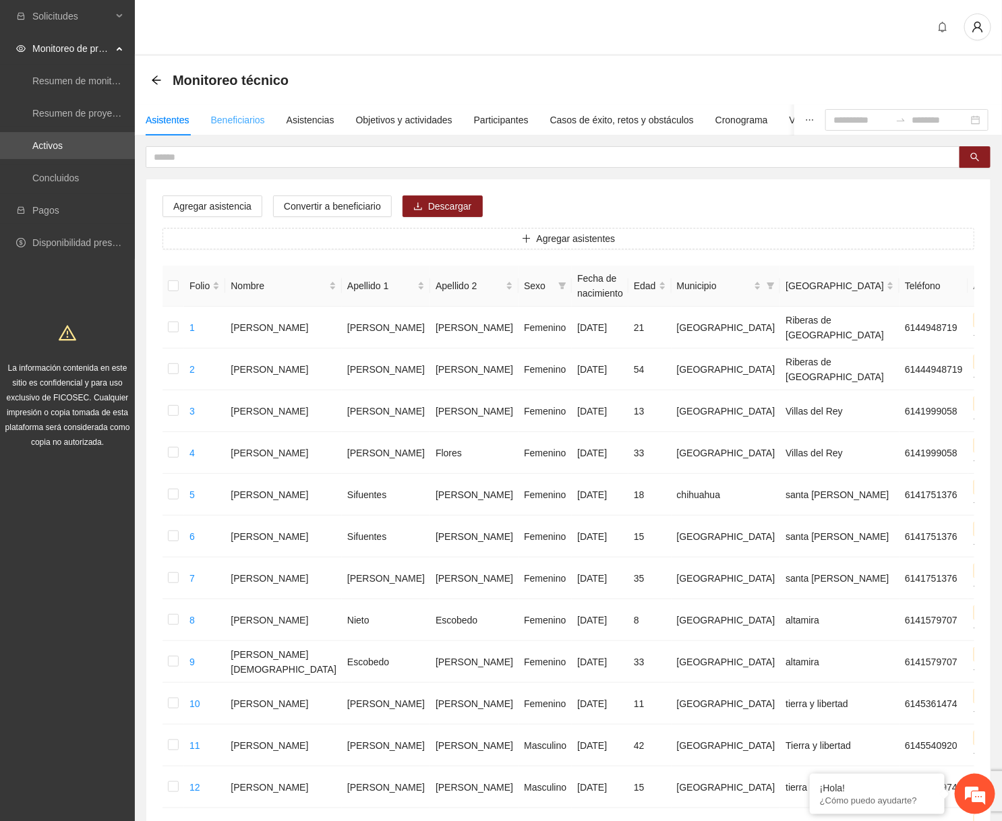
click at [265, 107] on div "Beneficiarios" at bounding box center [238, 120] width 54 height 31
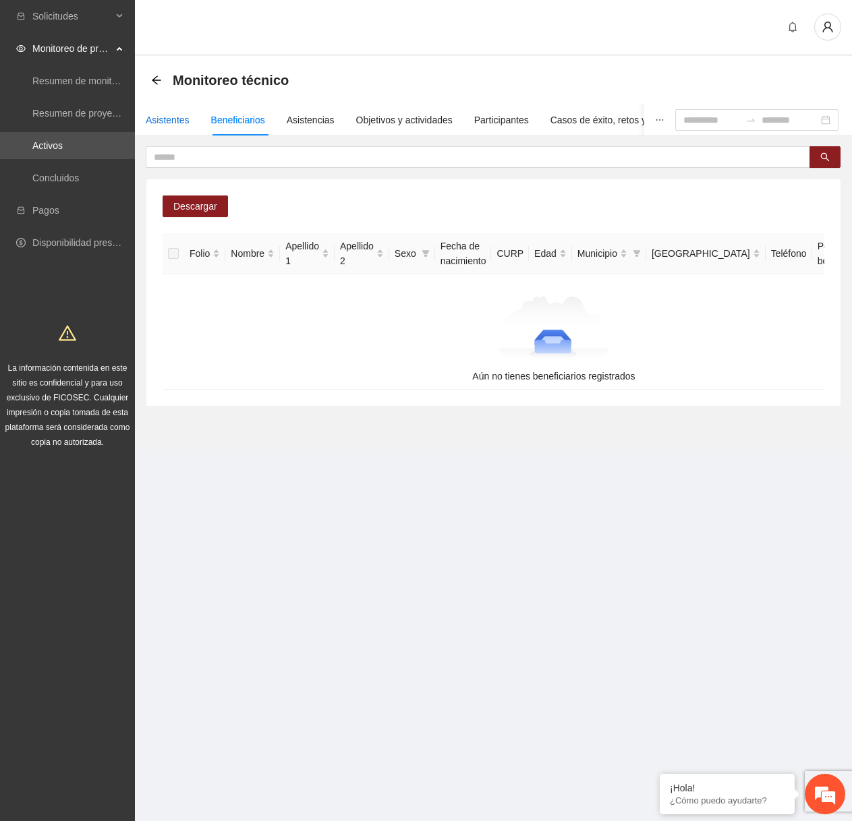
click at [185, 122] on div "Asistentes" at bounding box center [168, 120] width 44 height 15
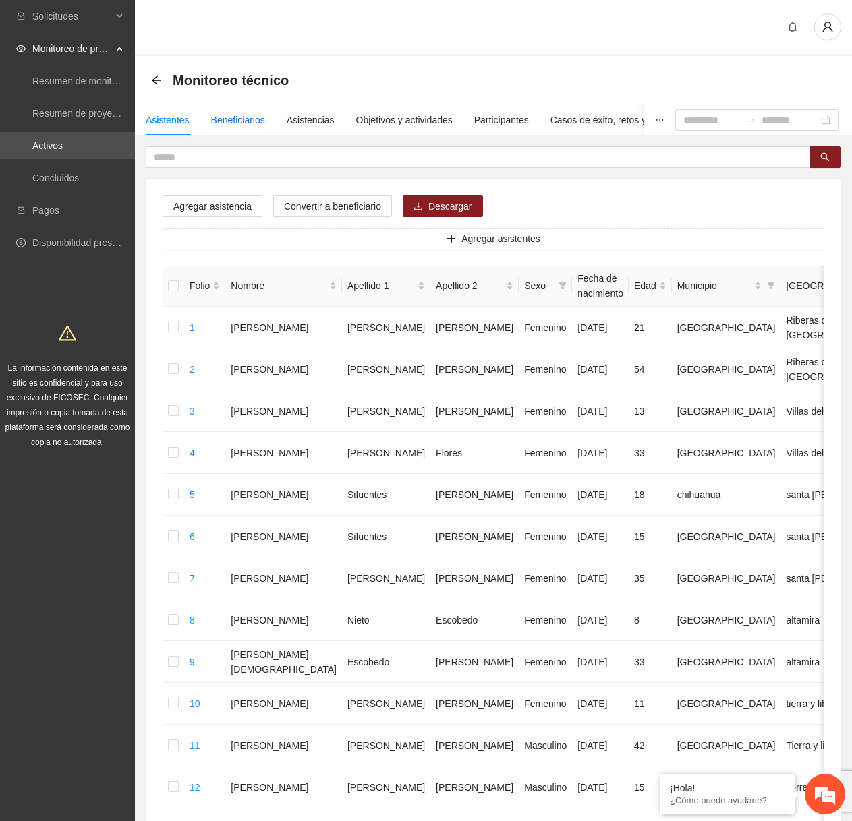
click at [247, 113] on div "Beneficiarios" at bounding box center [238, 120] width 54 height 15
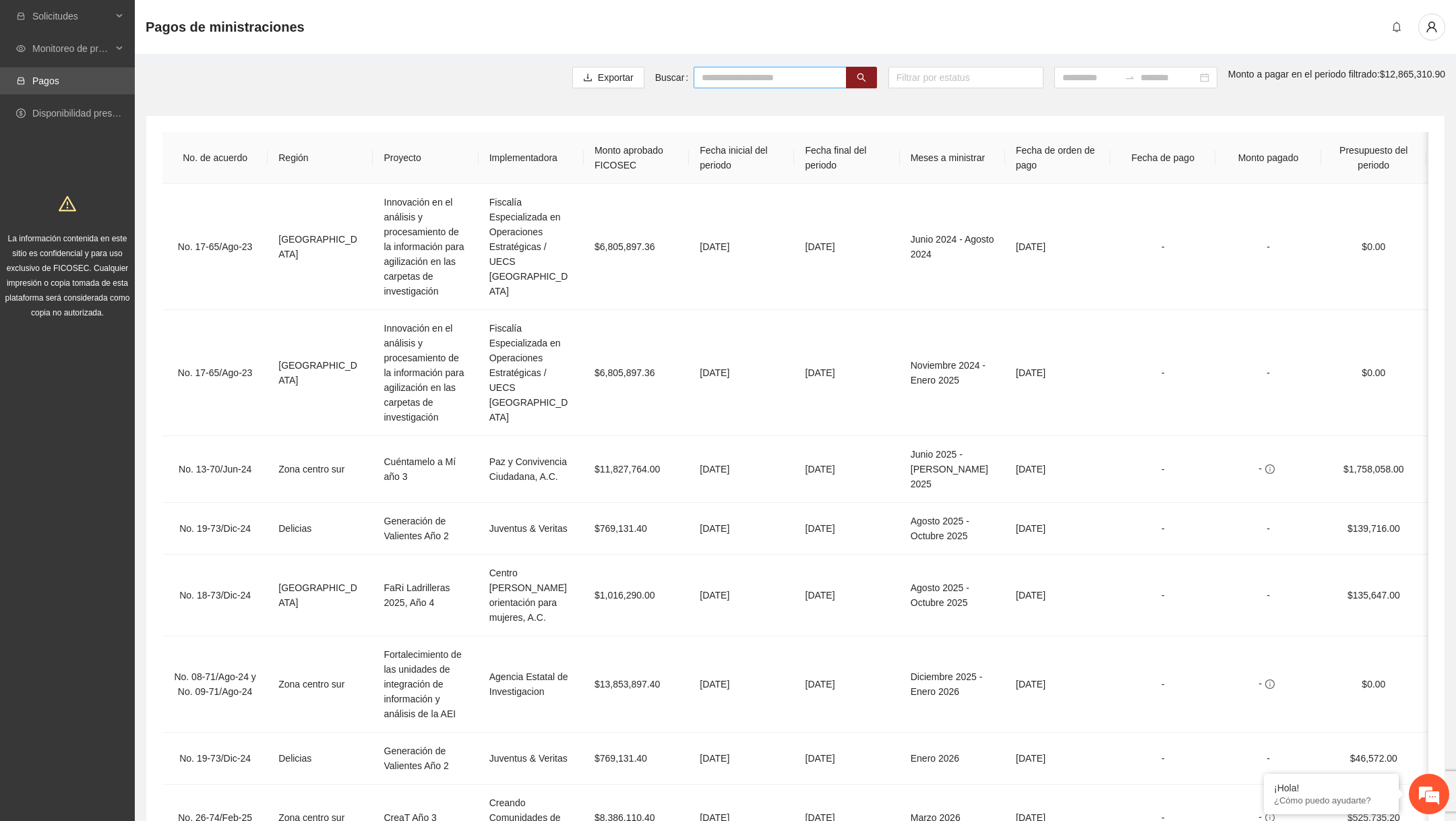
click at [748, 78] on input "text" at bounding box center [770, 78] width 153 height 22
paste input "**********"
type input "**********"
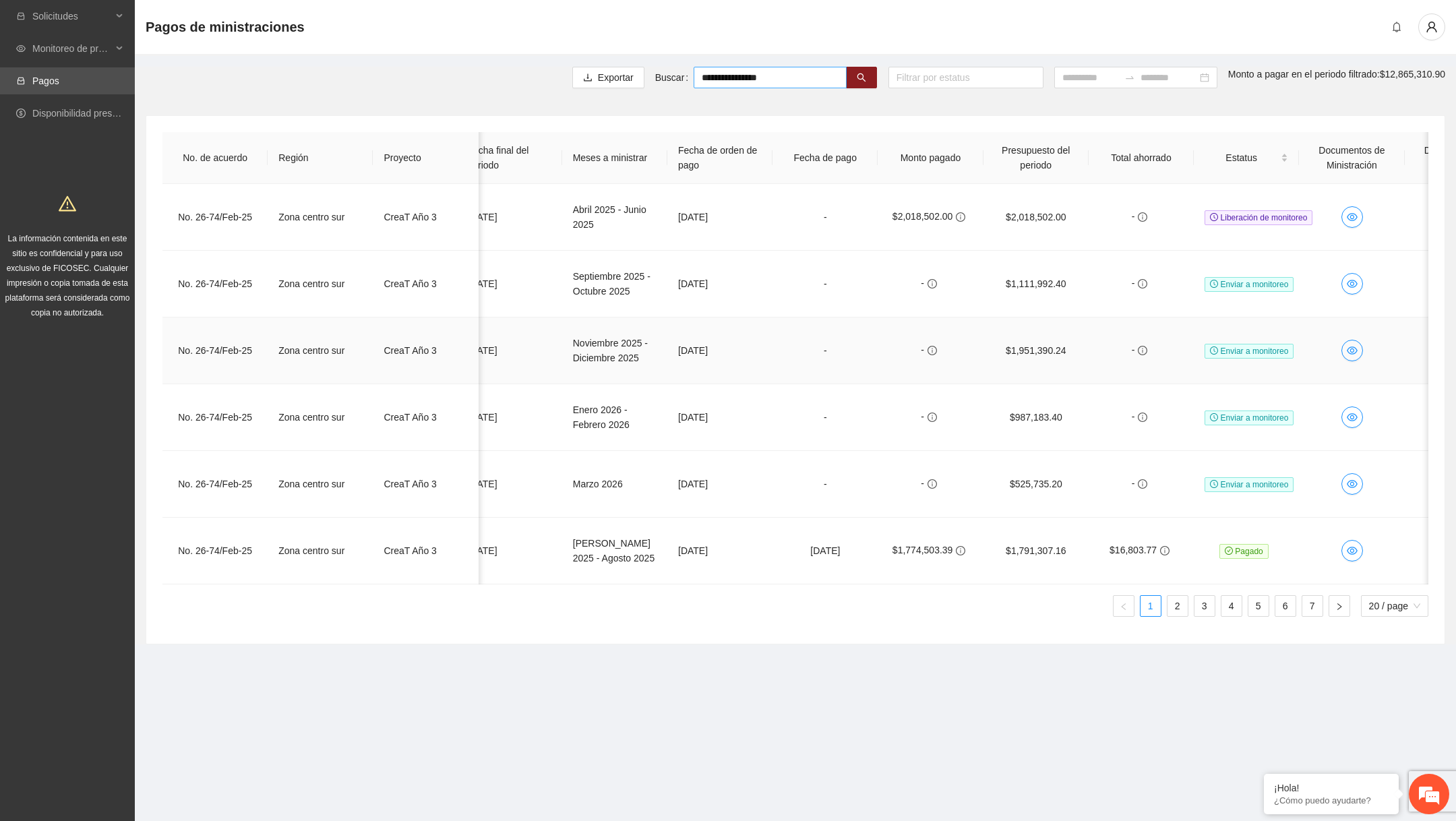
scroll to position [0, 419]
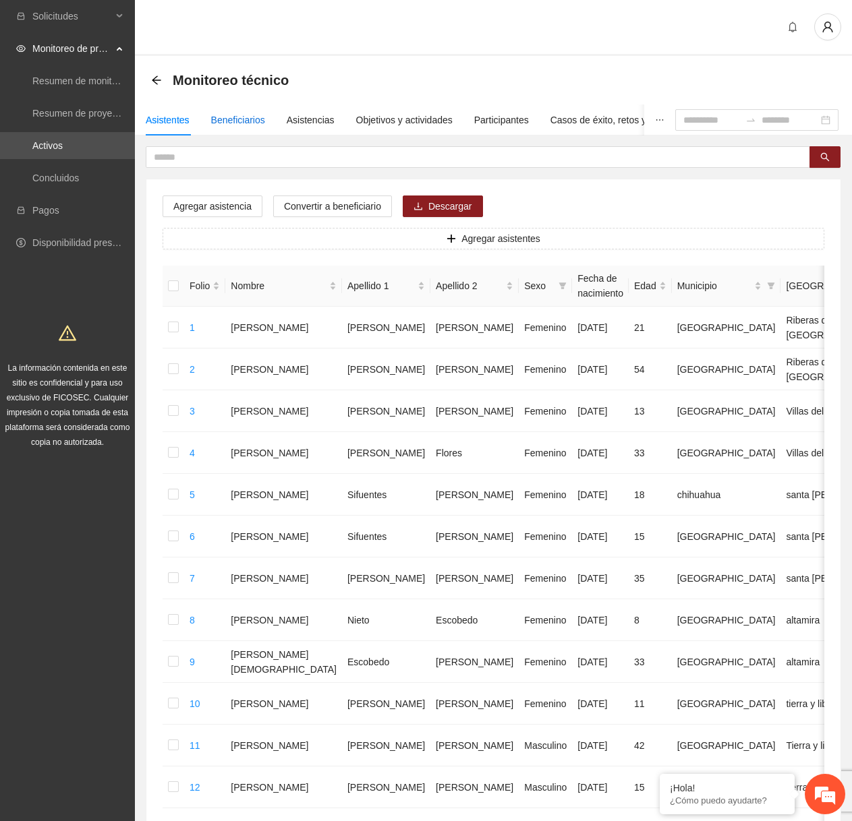
click at [249, 123] on div "Beneficiarios" at bounding box center [238, 120] width 54 height 15
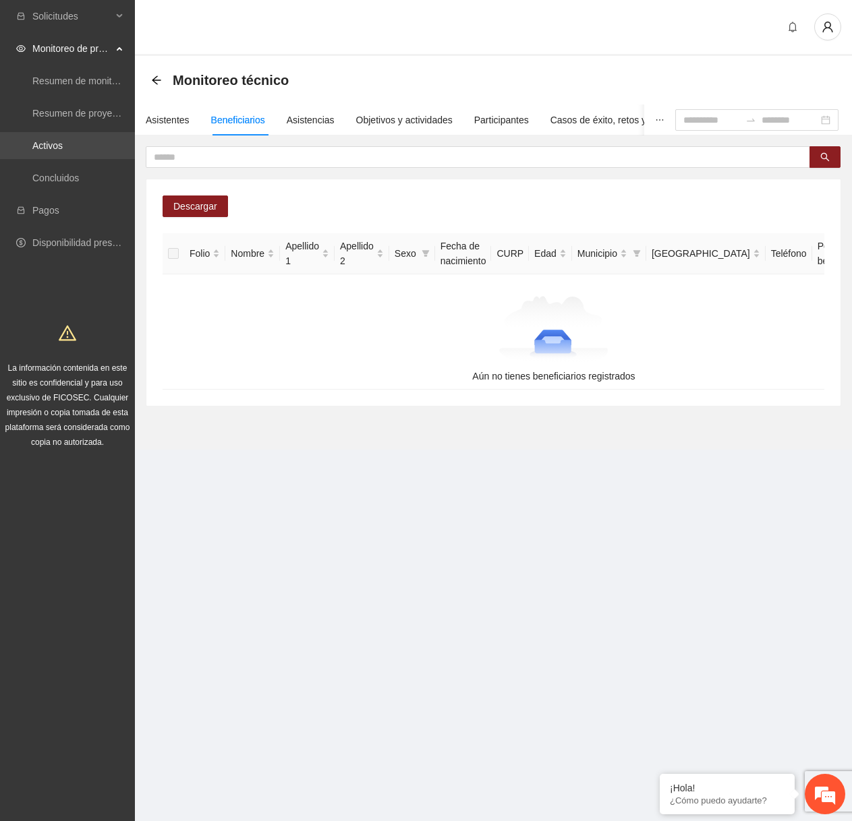
click at [63, 142] on link "Activos" at bounding box center [47, 145] width 30 height 11
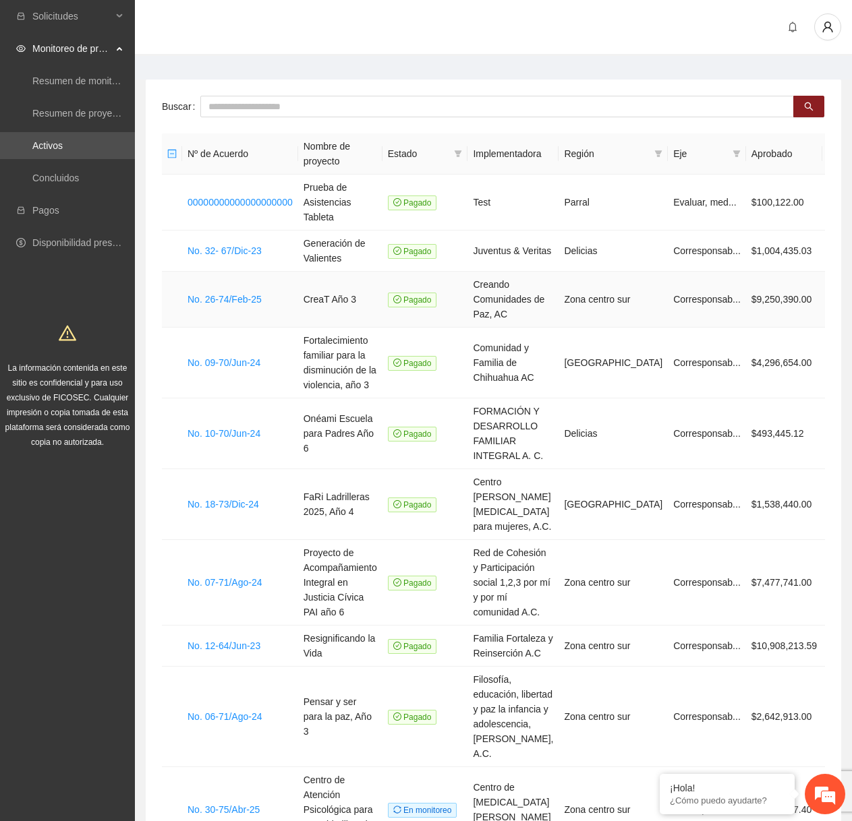
click at [827, 299] on icon "calendar" at bounding box center [831, 299] width 9 height 9
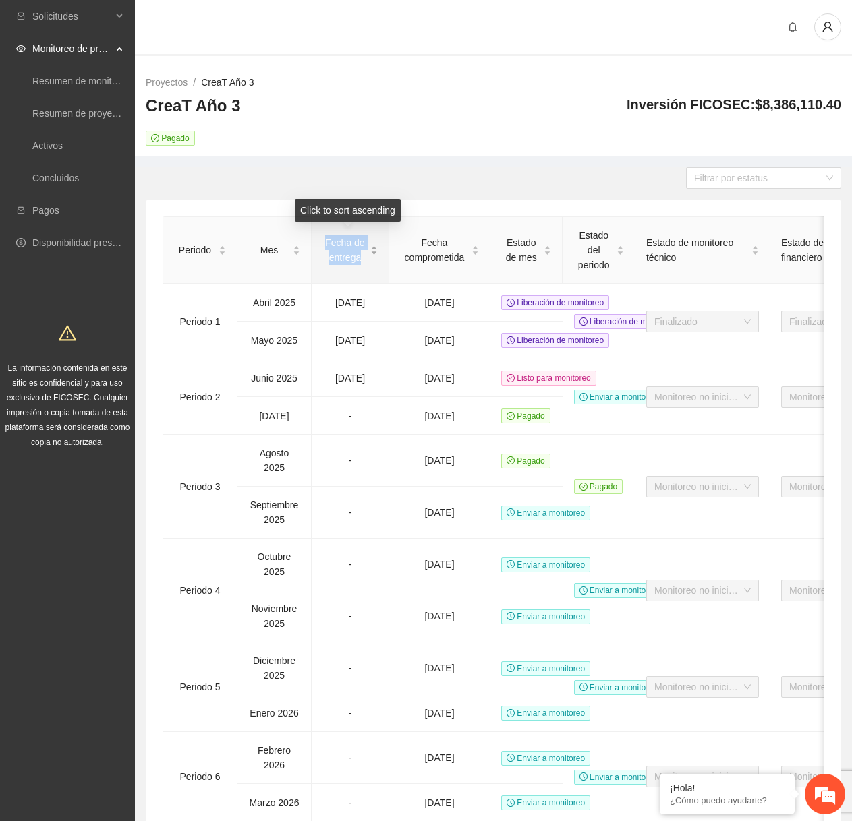
drag, startPoint x: 323, startPoint y: 240, endPoint x: 361, endPoint y: 258, distance: 41.9
click at [361, 258] on span "Fecha de entrega" at bounding box center [344, 250] width 45 height 30
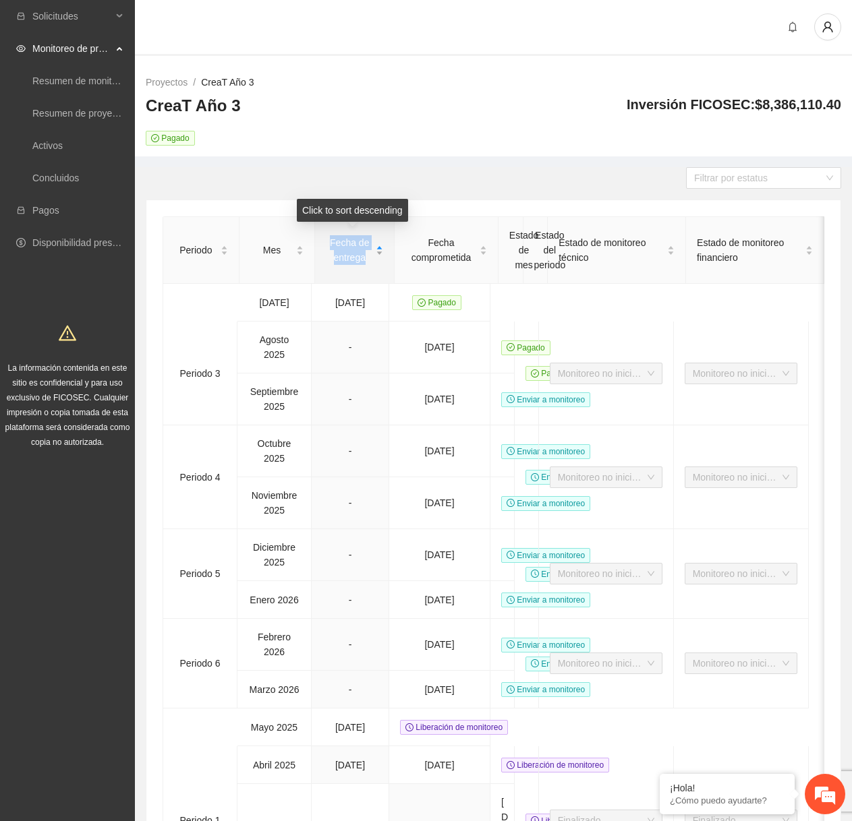
copy span "Fecha de entrega"
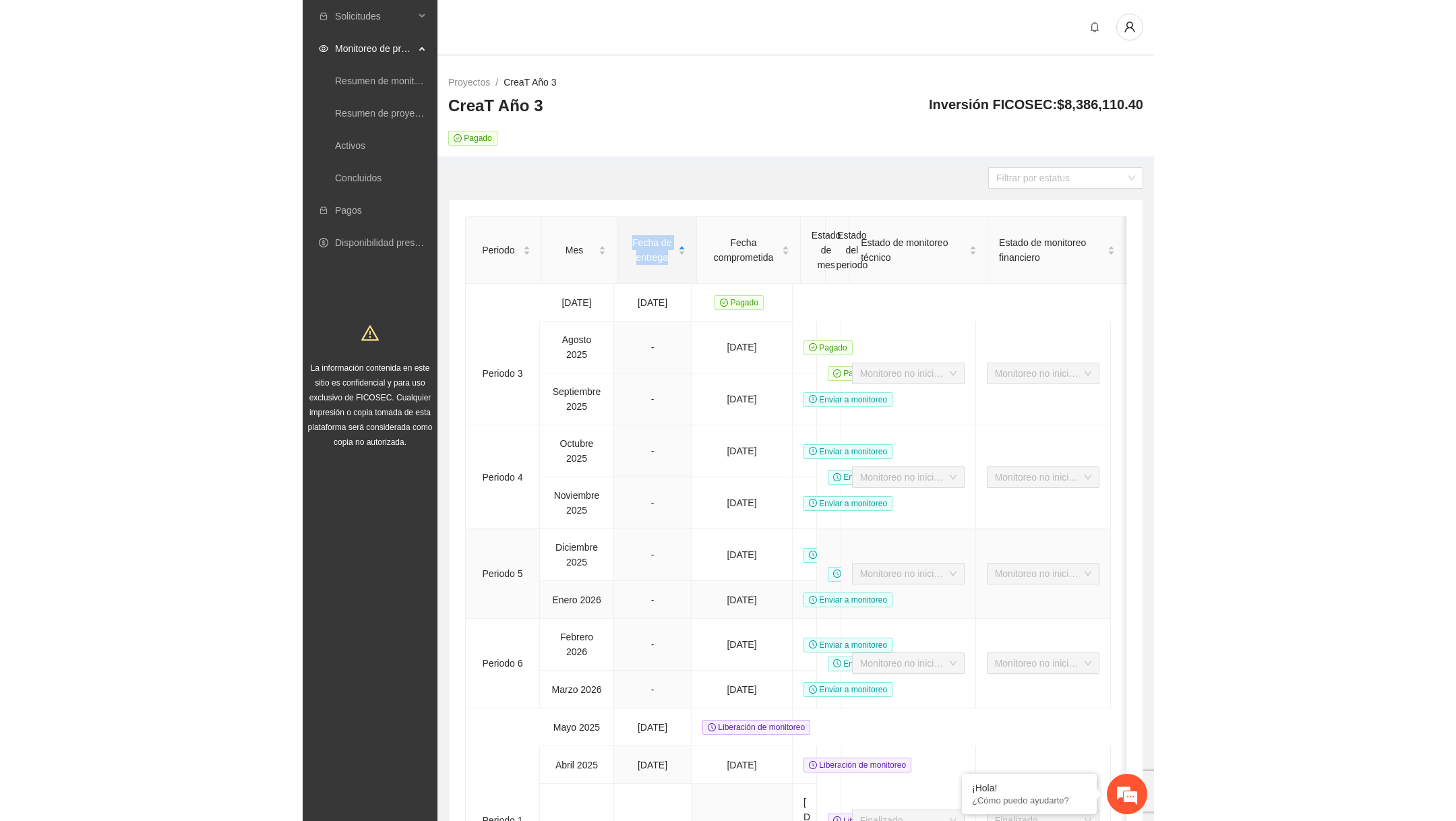
scroll to position [9, 0]
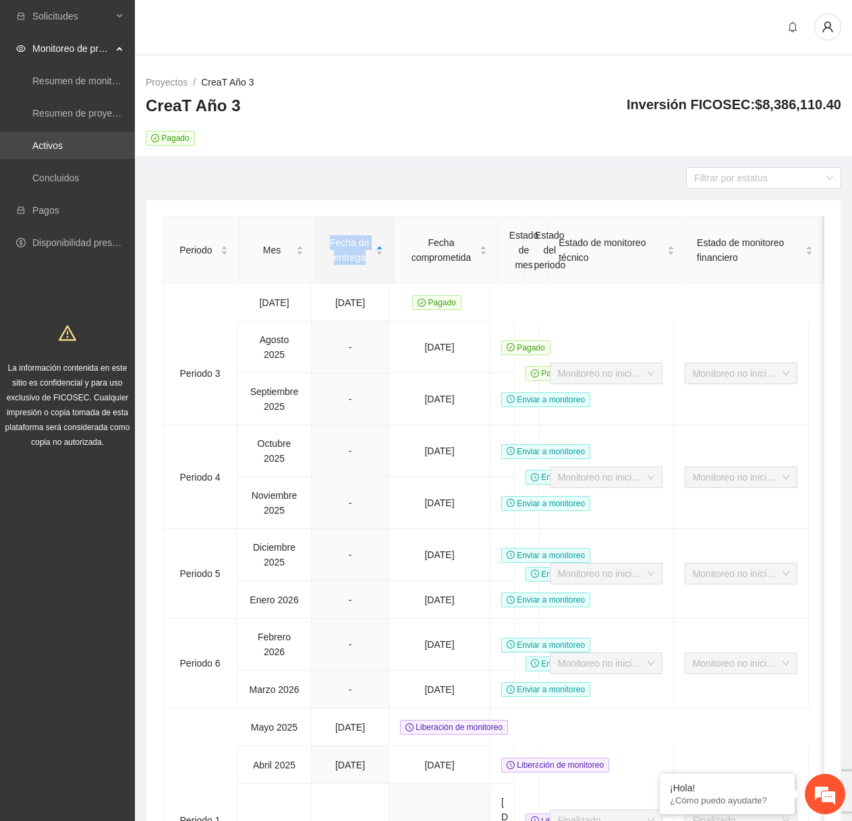
click at [63, 142] on link "Activos" at bounding box center [47, 145] width 30 height 11
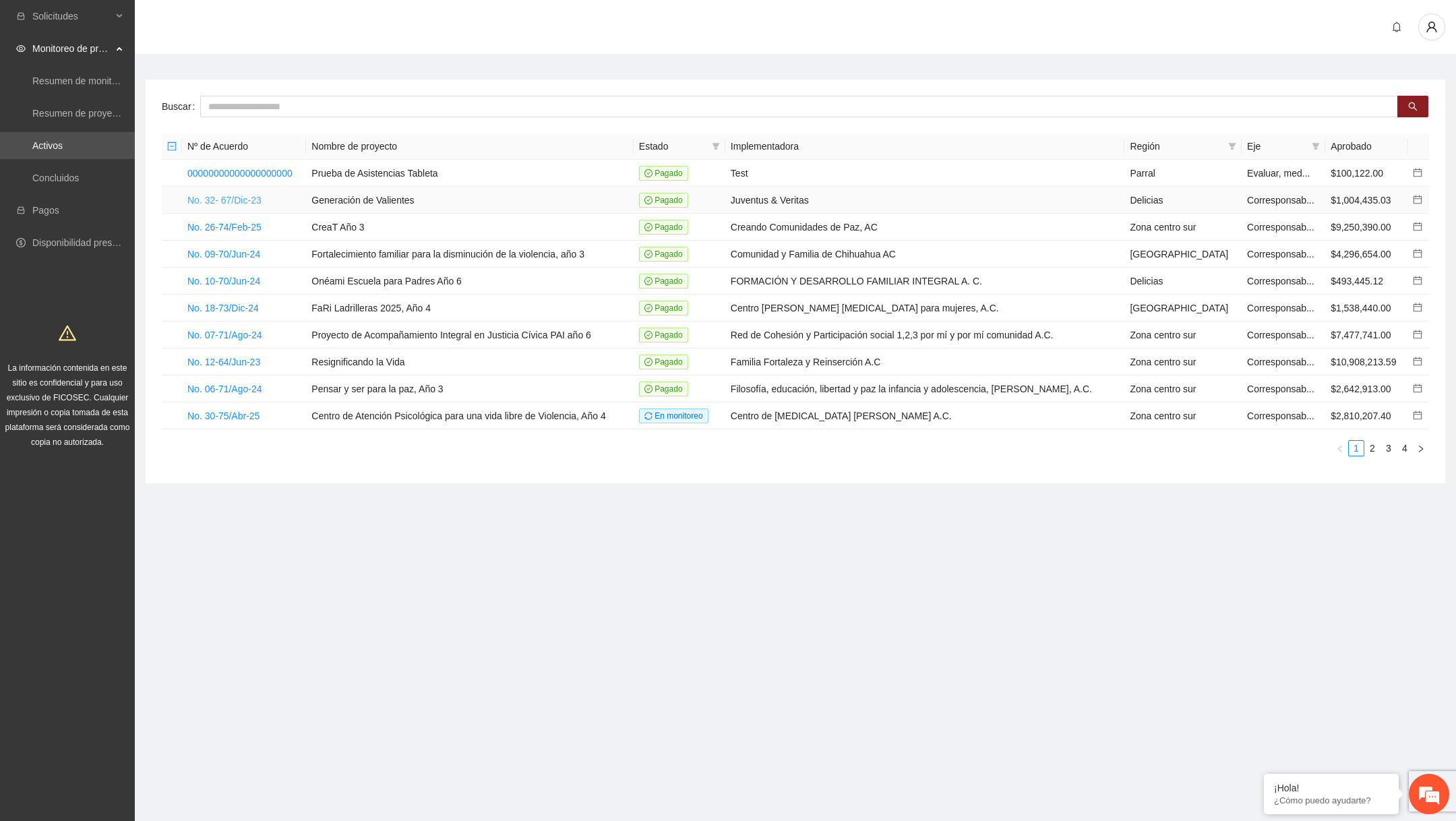
click at [252, 198] on link "No. 32- 67/Dic-23" at bounding box center [224, 200] width 74 height 11
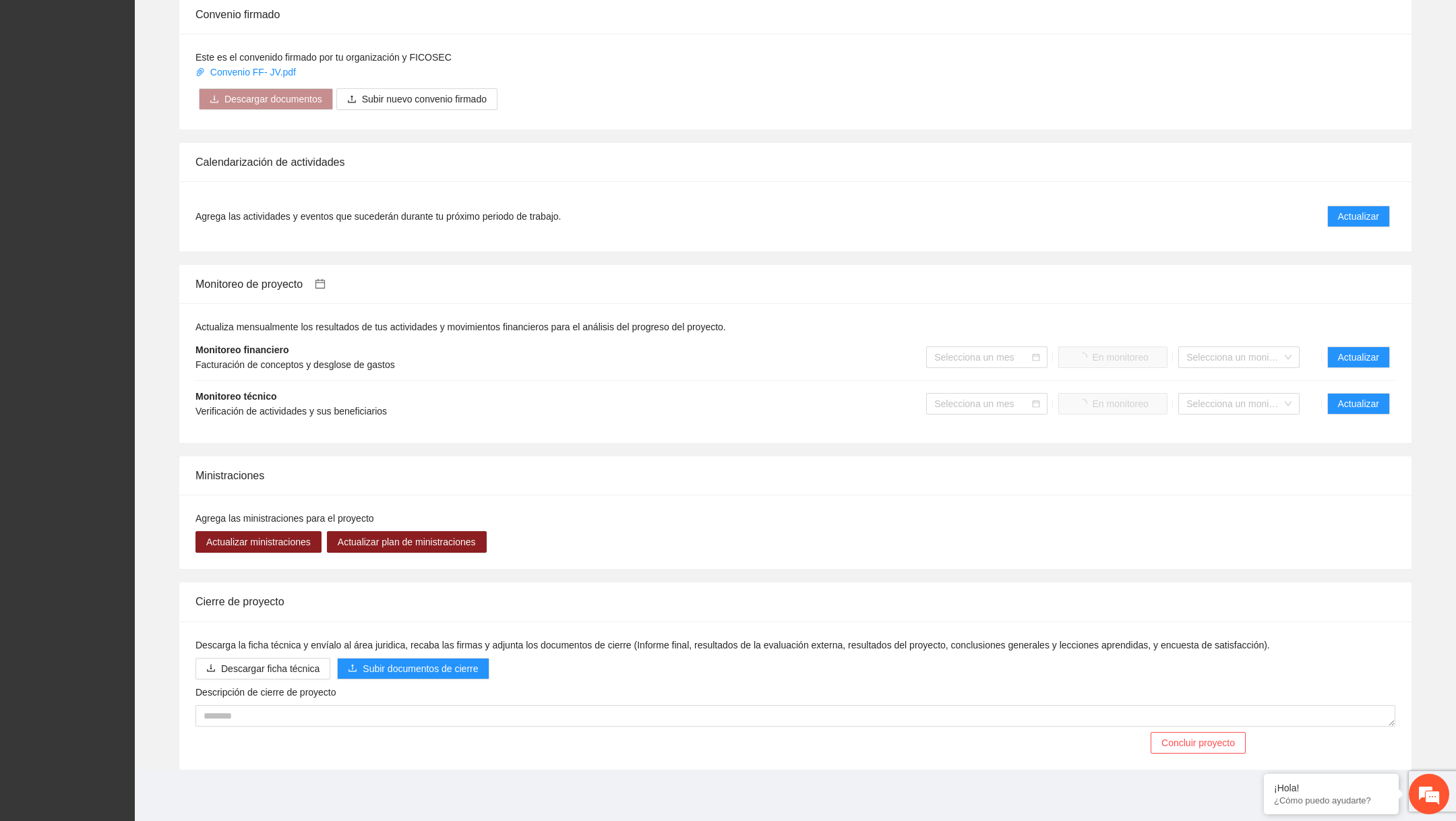
scroll to position [893, 0]
click at [851, 400] on span "Actualizar" at bounding box center [1358, 403] width 41 height 15
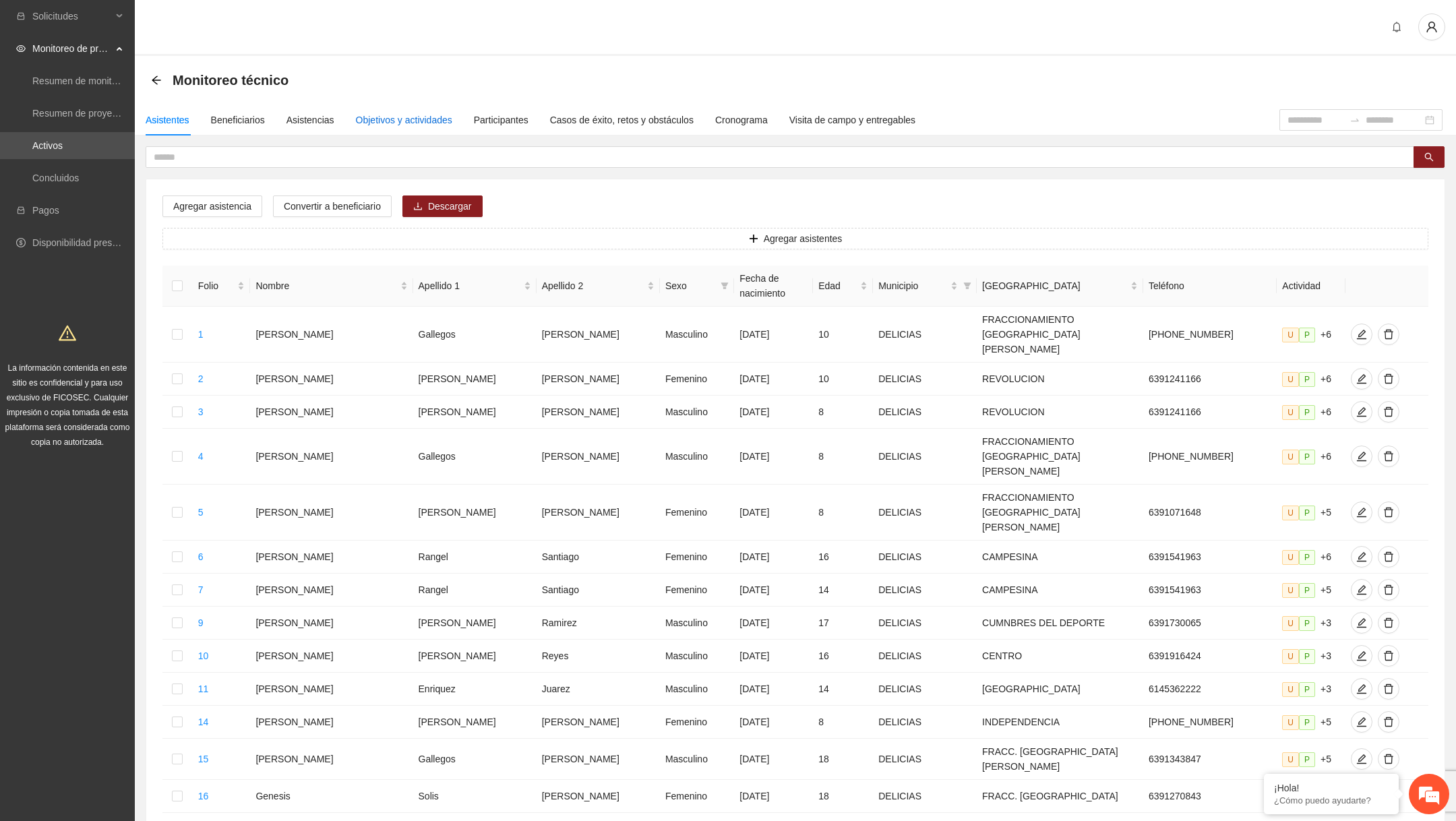
click at [432, 114] on div "Objetivos y actividades" at bounding box center [404, 120] width 96 height 15
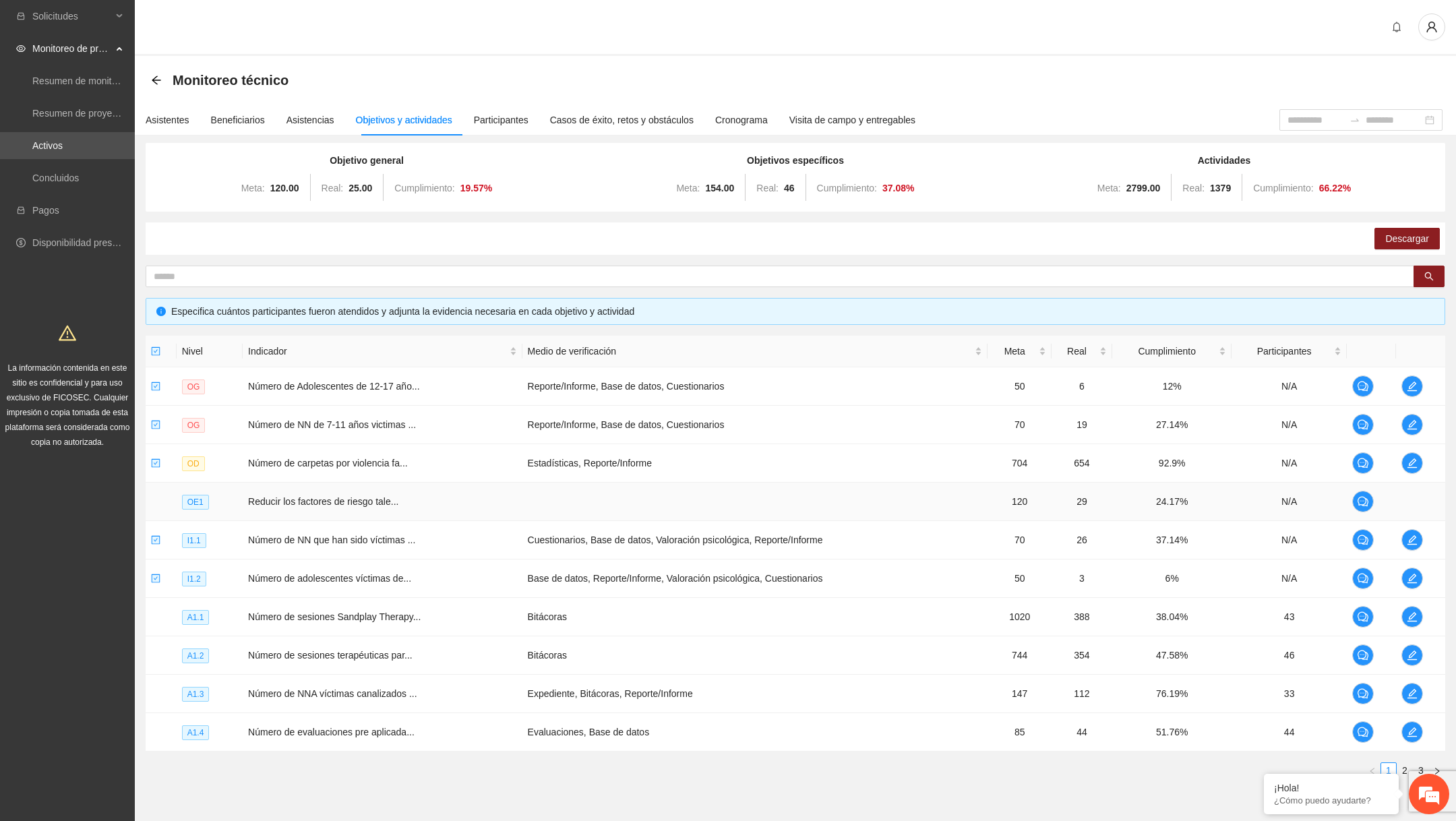
click at [851, 501] on td "24.17%" at bounding box center [1171, 502] width 119 height 38
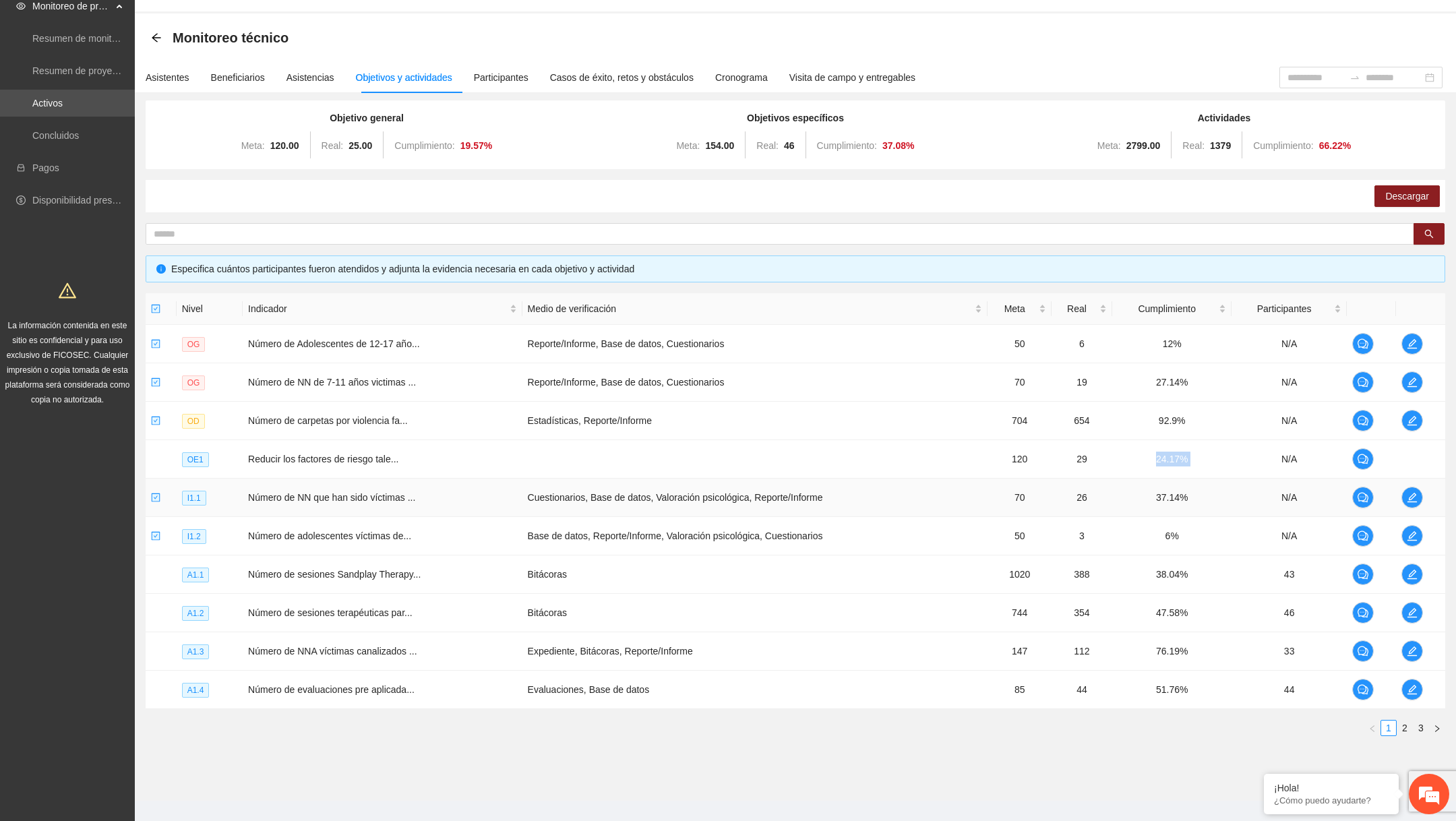
scroll to position [57, 0]
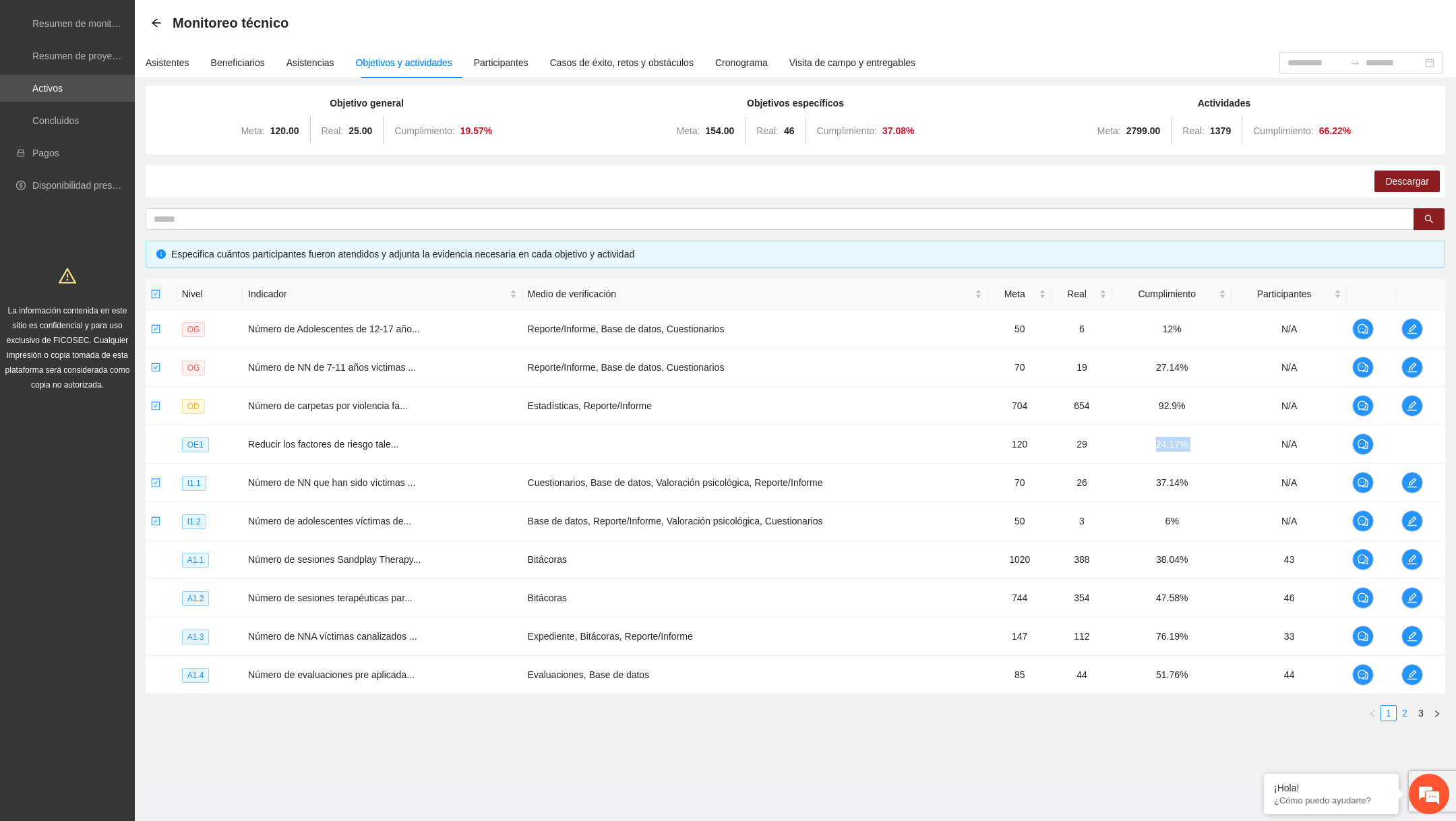
click at [851, 711] on link "2" at bounding box center [1405, 713] width 15 height 15
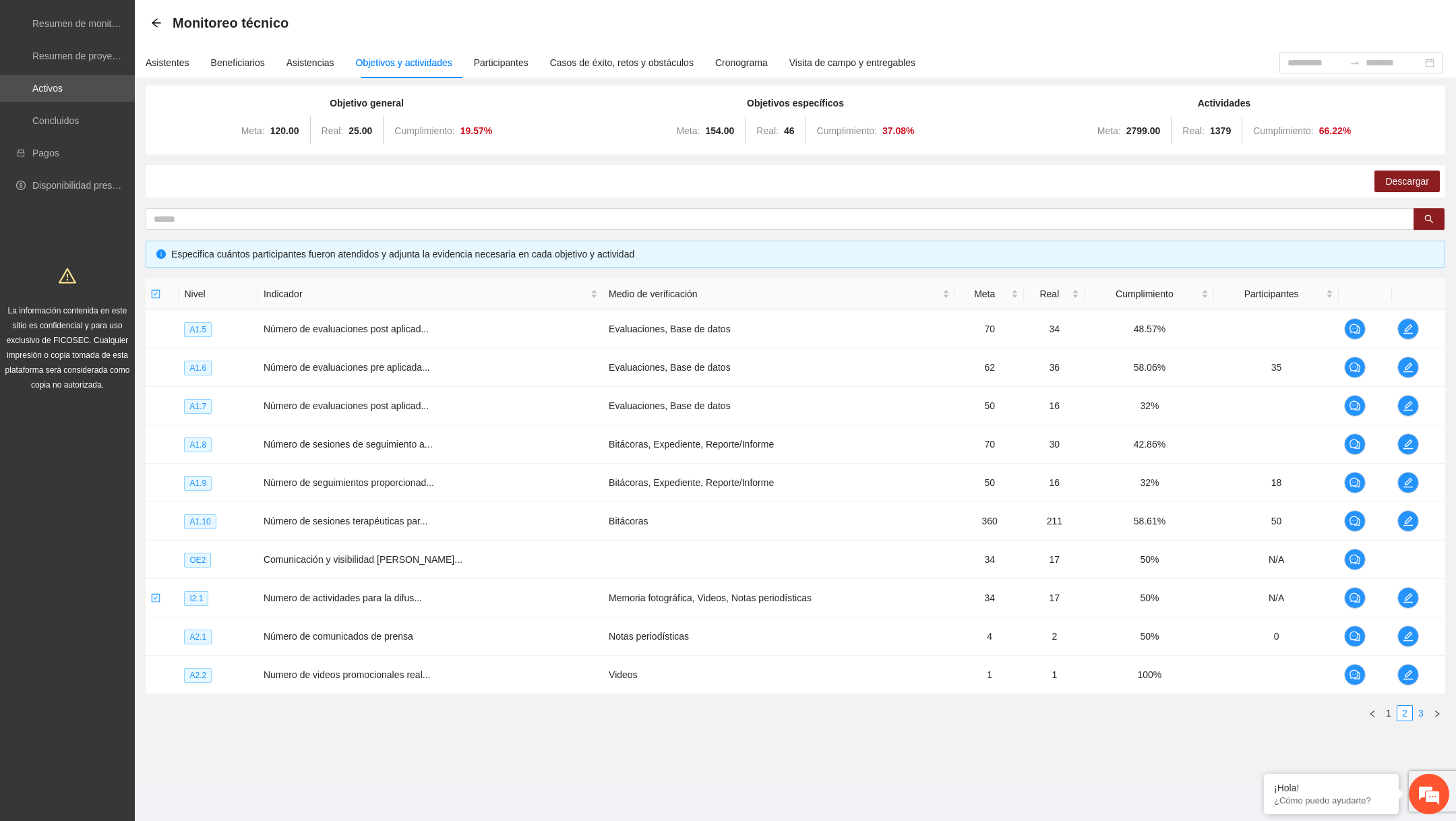
click at [851, 707] on link "3" at bounding box center [1421, 713] width 15 height 15
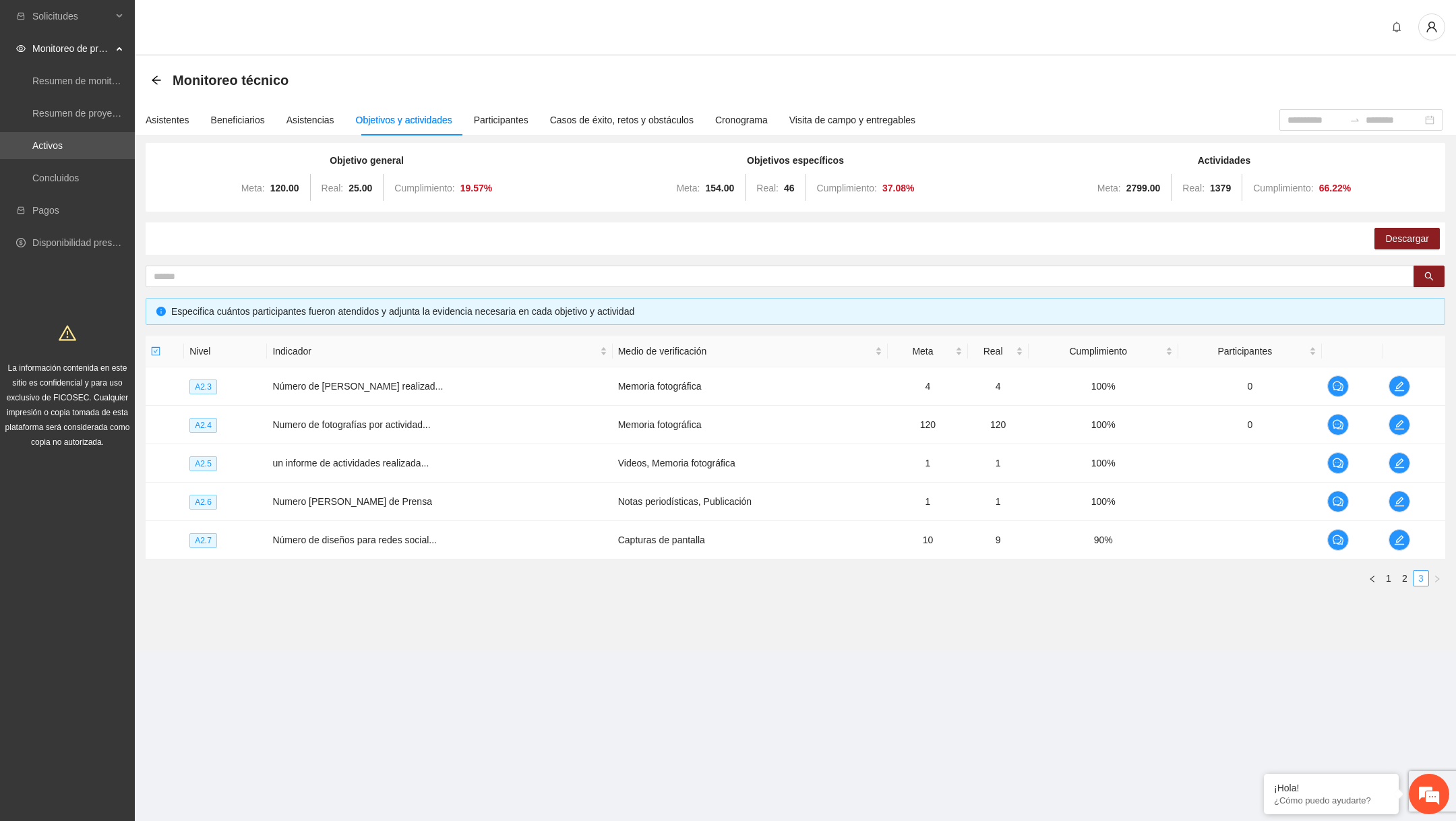
scroll to position [0, 0]
click at [851, 574] on link "2" at bounding box center [1405, 578] width 15 height 15
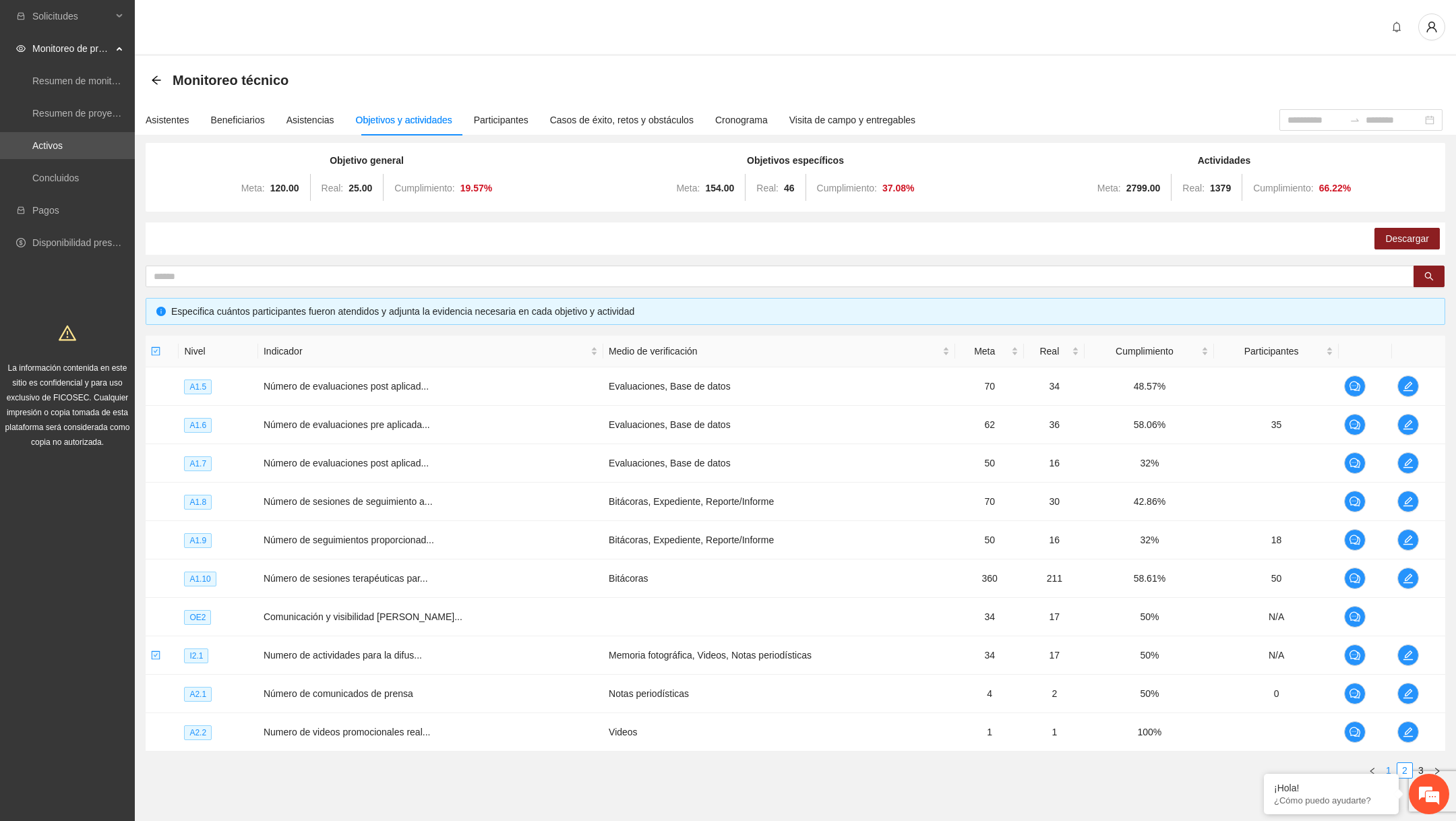
click at [851, 766] on link "1" at bounding box center [1388, 770] width 15 height 15
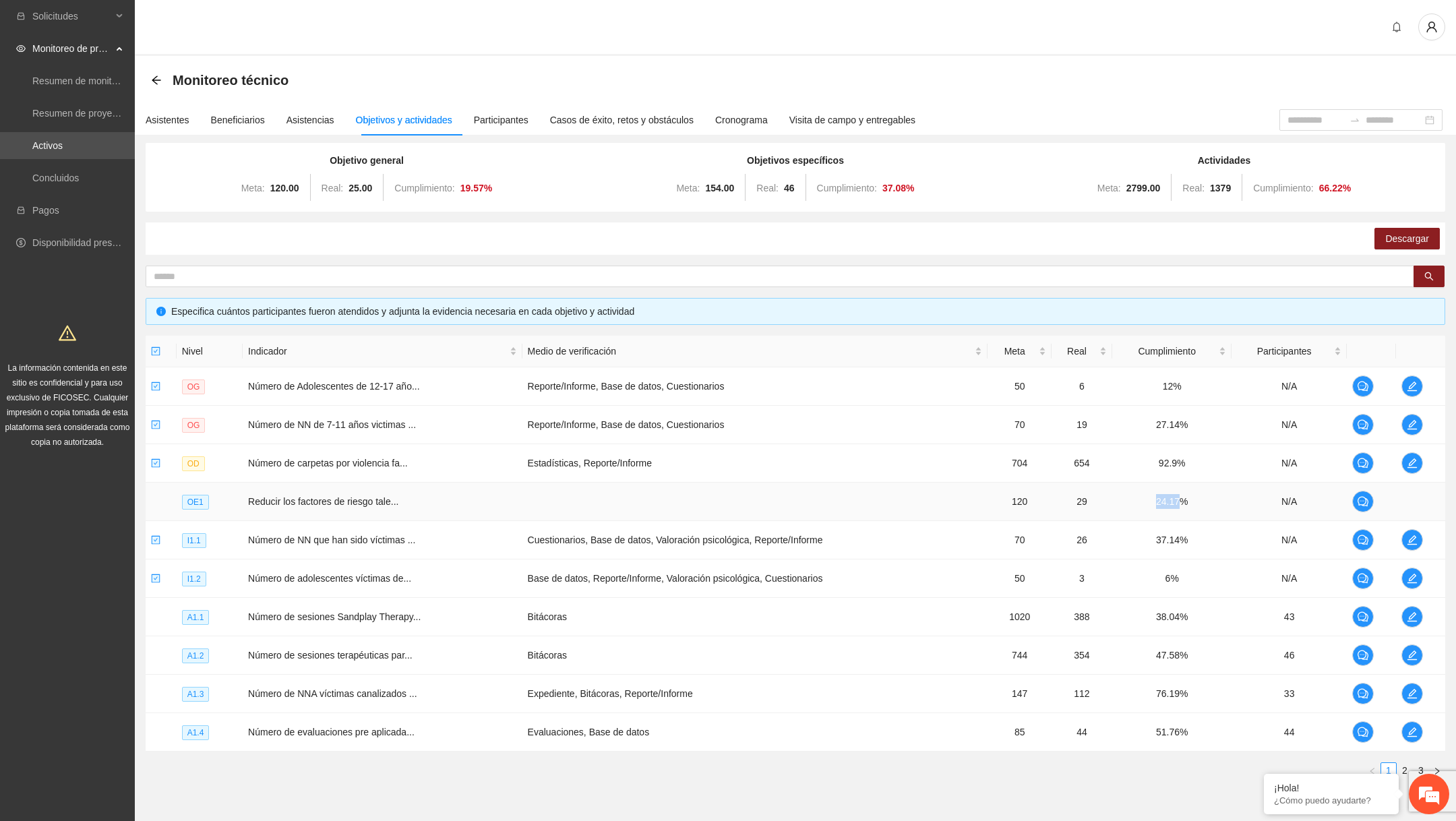
drag, startPoint x: 1148, startPoint y: 498, endPoint x: 1185, endPoint y: 499, distance: 37.1
click at [851, 499] on td "24.17%" at bounding box center [1171, 502] width 119 height 38
copy td "24.17"
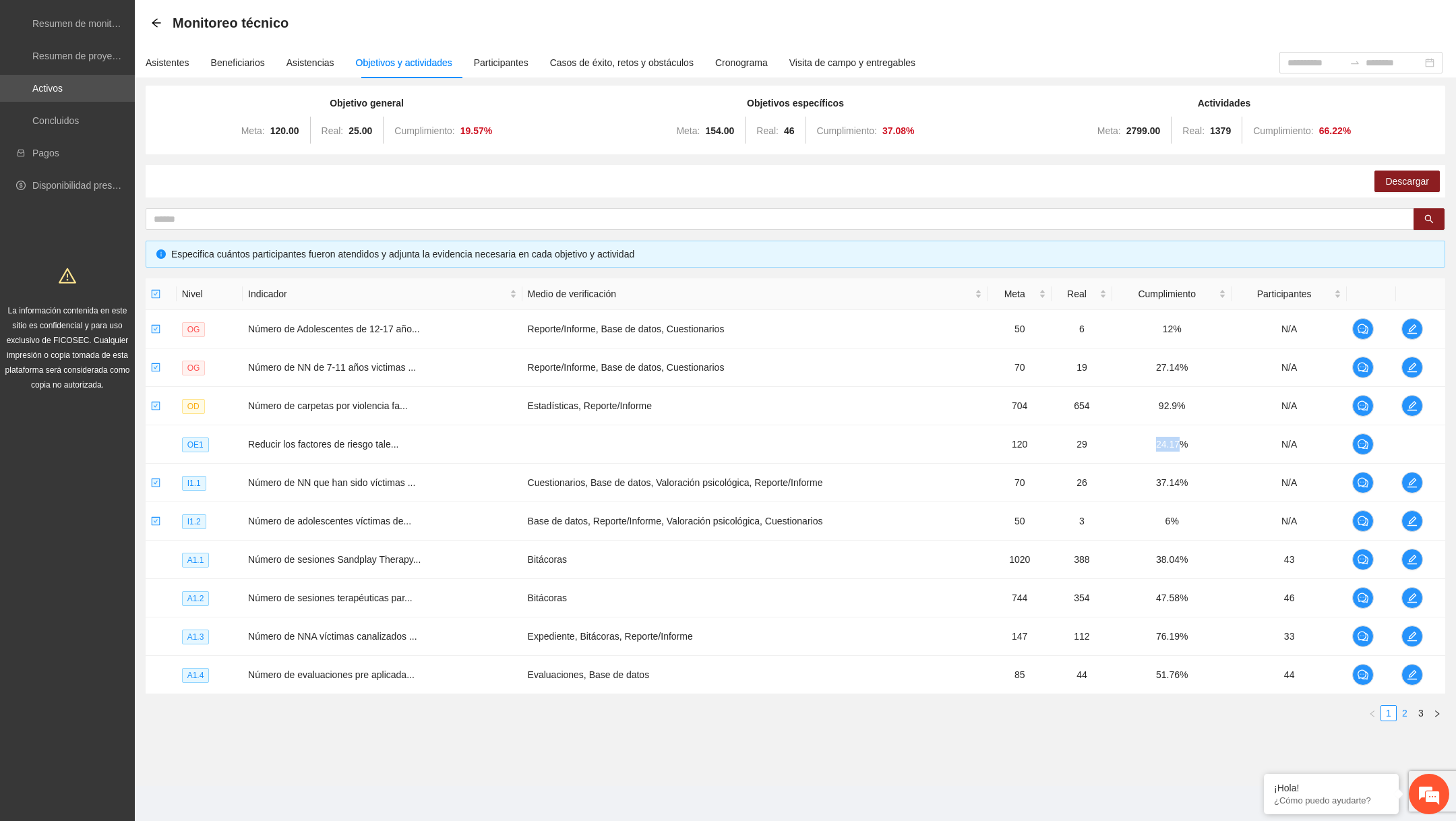
click at [851, 706] on link "2" at bounding box center [1405, 713] width 15 height 15
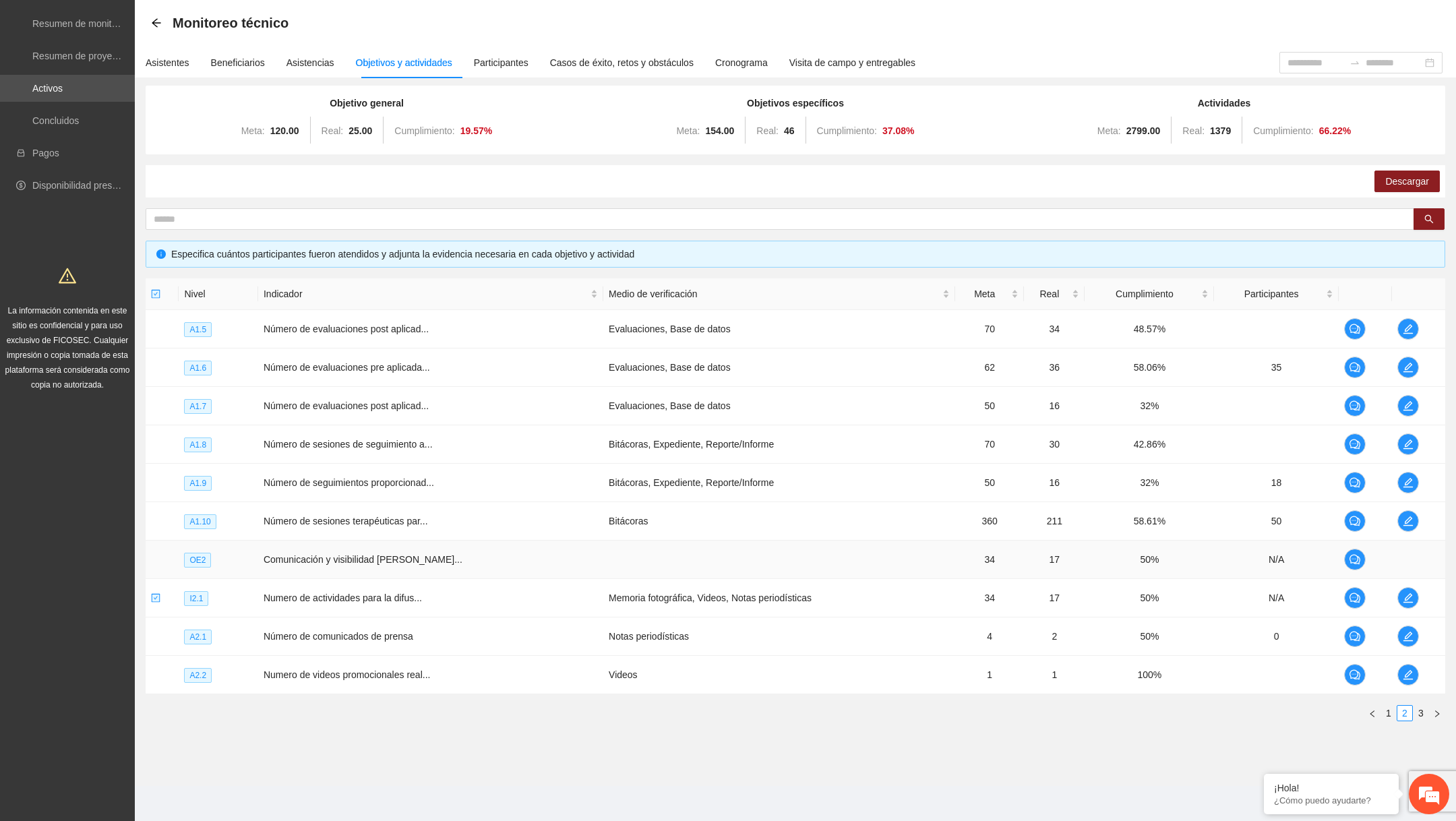
click at [851, 559] on td "50%" at bounding box center [1149, 560] width 129 height 38
copy td "50"
drag, startPoint x: 745, startPoint y: 99, endPoint x: 856, endPoint y: 101, distance: 111.3
click at [851, 101] on div "Objetivos específicos Meta: 154.00 Real: 46 Cumplimiento: 37.08 %" at bounding box center [796, 120] width 422 height 49
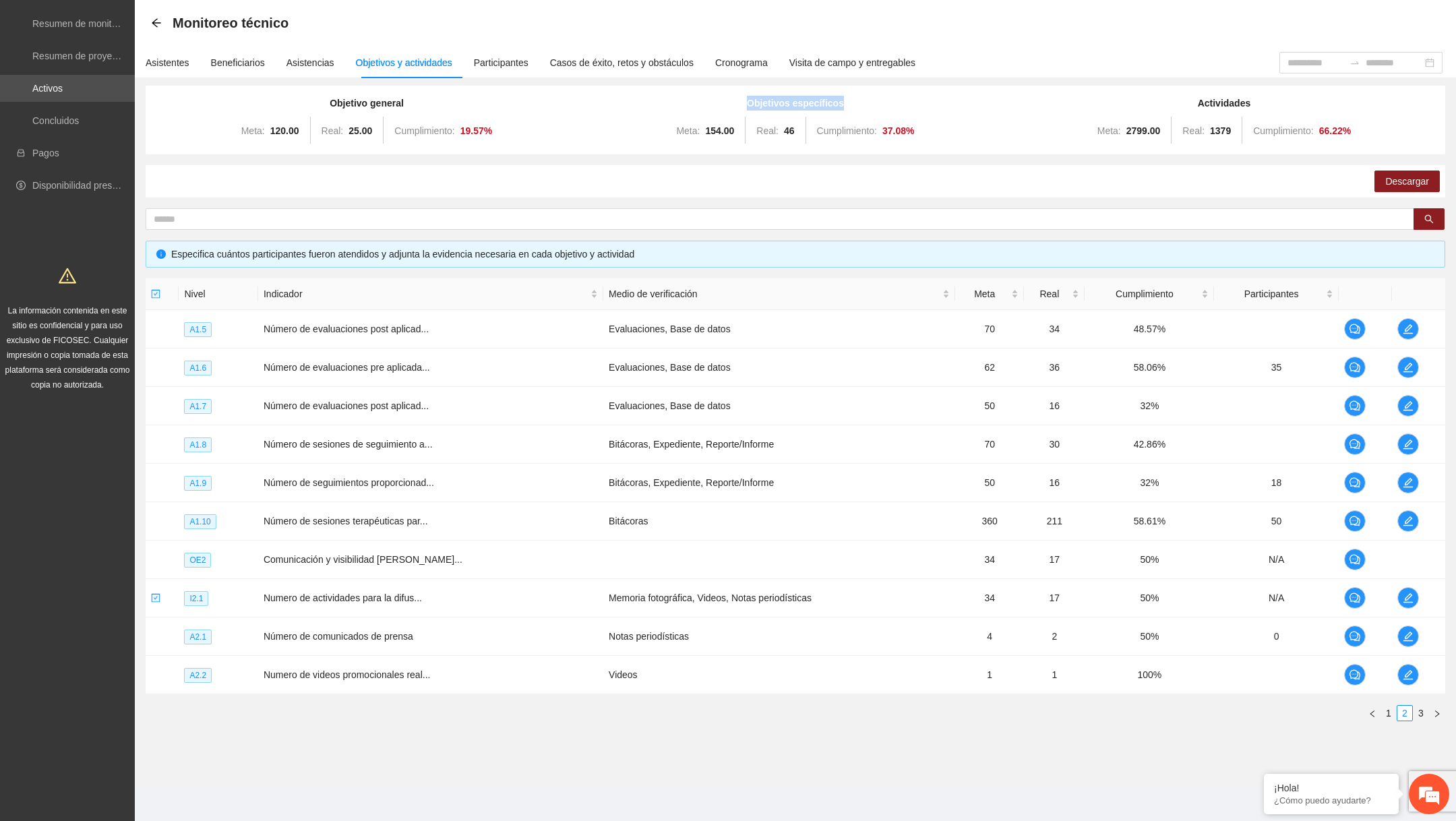
copy strong "Objetivos específicos"
drag, startPoint x: 886, startPoint y: 129, endPoint x: 931, endPoint y: 133, distance: 45.3
click at [851, 133] on div "Meta: 154.00 Real: 46 Cumplimiento: 37.08 %" at bounding box center [796, 130] width 422 height 27
copy strong "37.08 %"
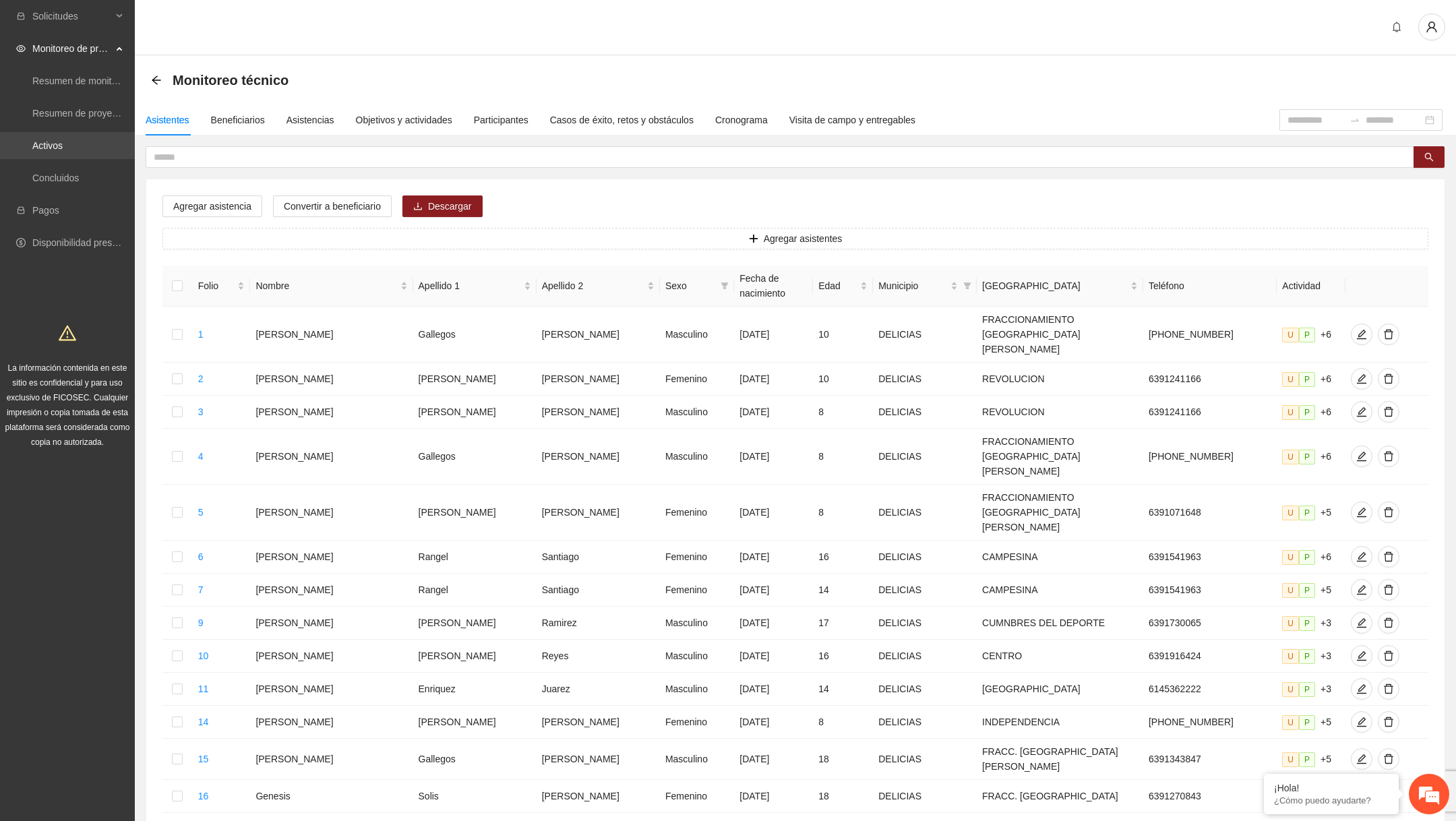
click at [63, 141] on link "Activos" at bounding box center [47, 145] width 30 height 11
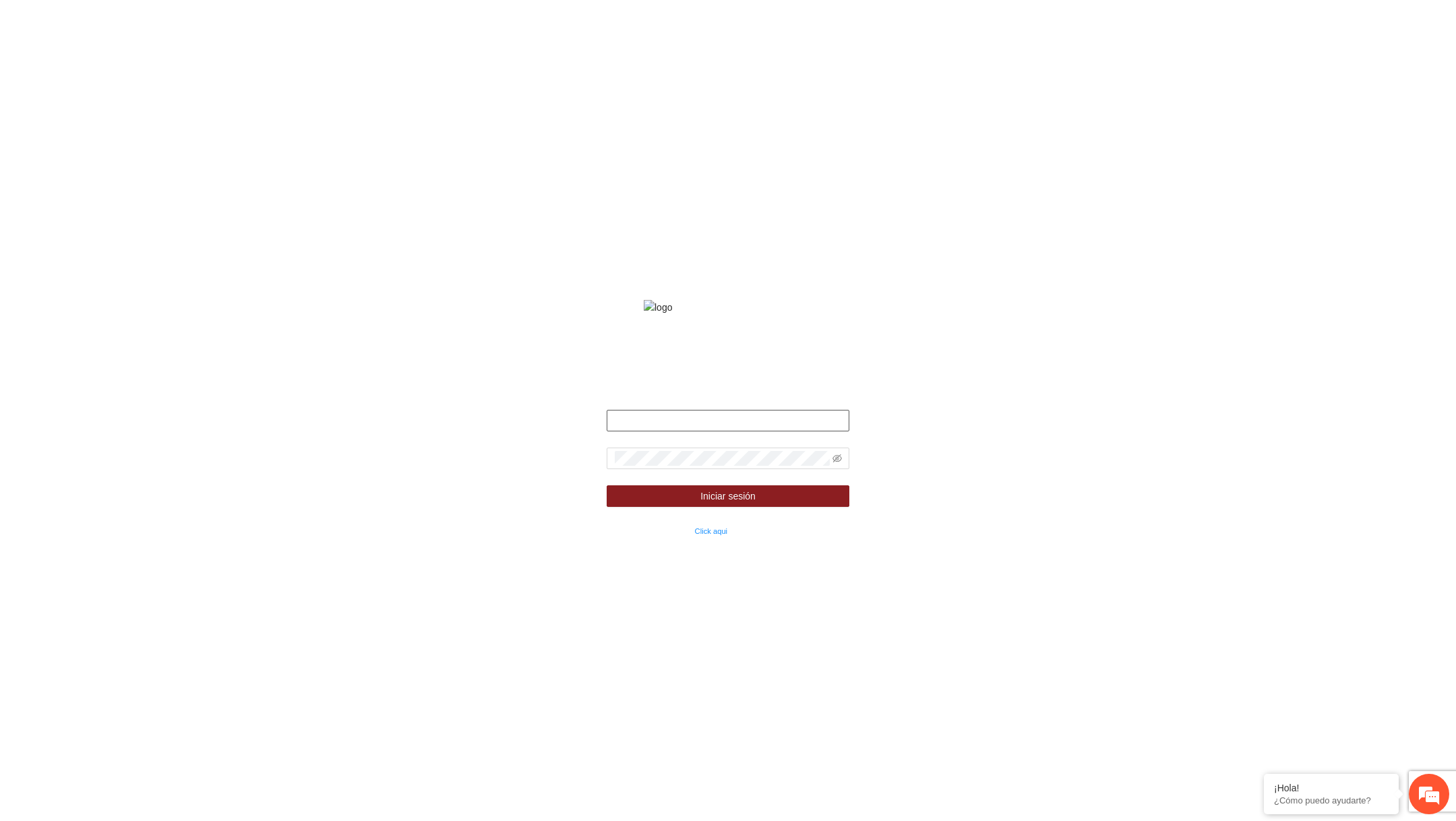
click at [709, 431] on input "text" at bounding box center [728, 421] width 243 height 22
click at [1029, 152] on div "Fondo de financiamiento de proyectos para la prevención y fortalecimiento de in…" at bounding box center [728, 410] width 1456 height 821
click at [667, 431] on input "**" at bounding box center [728, 421] width 243 height 22
click at [645, 421] on div "Fondo de financiamiento de proyectos para la prevención y fortalecimiento de in…" at bounding box center [727, 410] width 303 height 255
click at [645, 431] on input "**" at bounding box center [728, 421] width 243 height 22
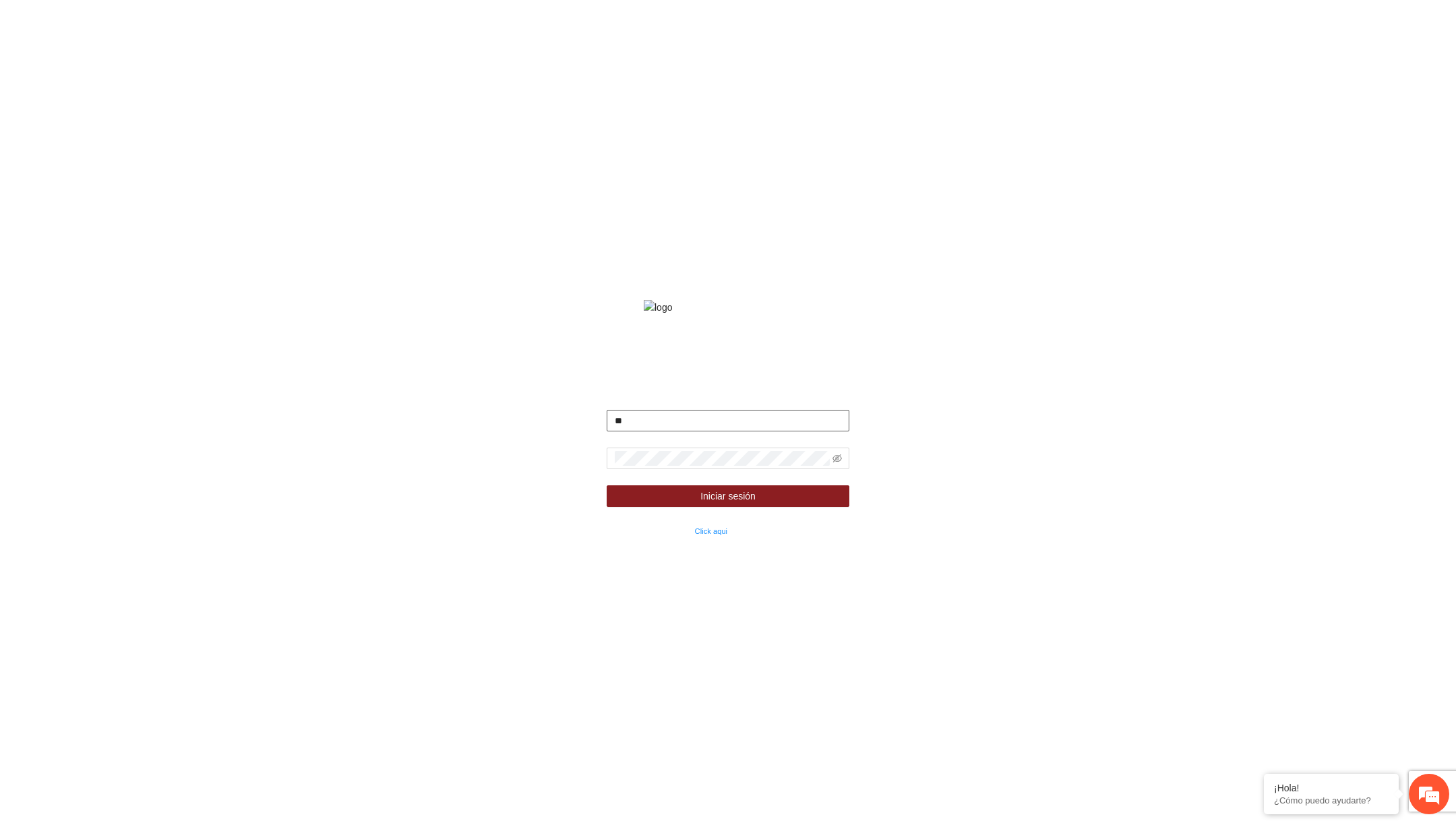
click at [678, 431] on input "**" at bounding box center [728, 421] width 243 height 22
paste input "**********"
type input "**********"
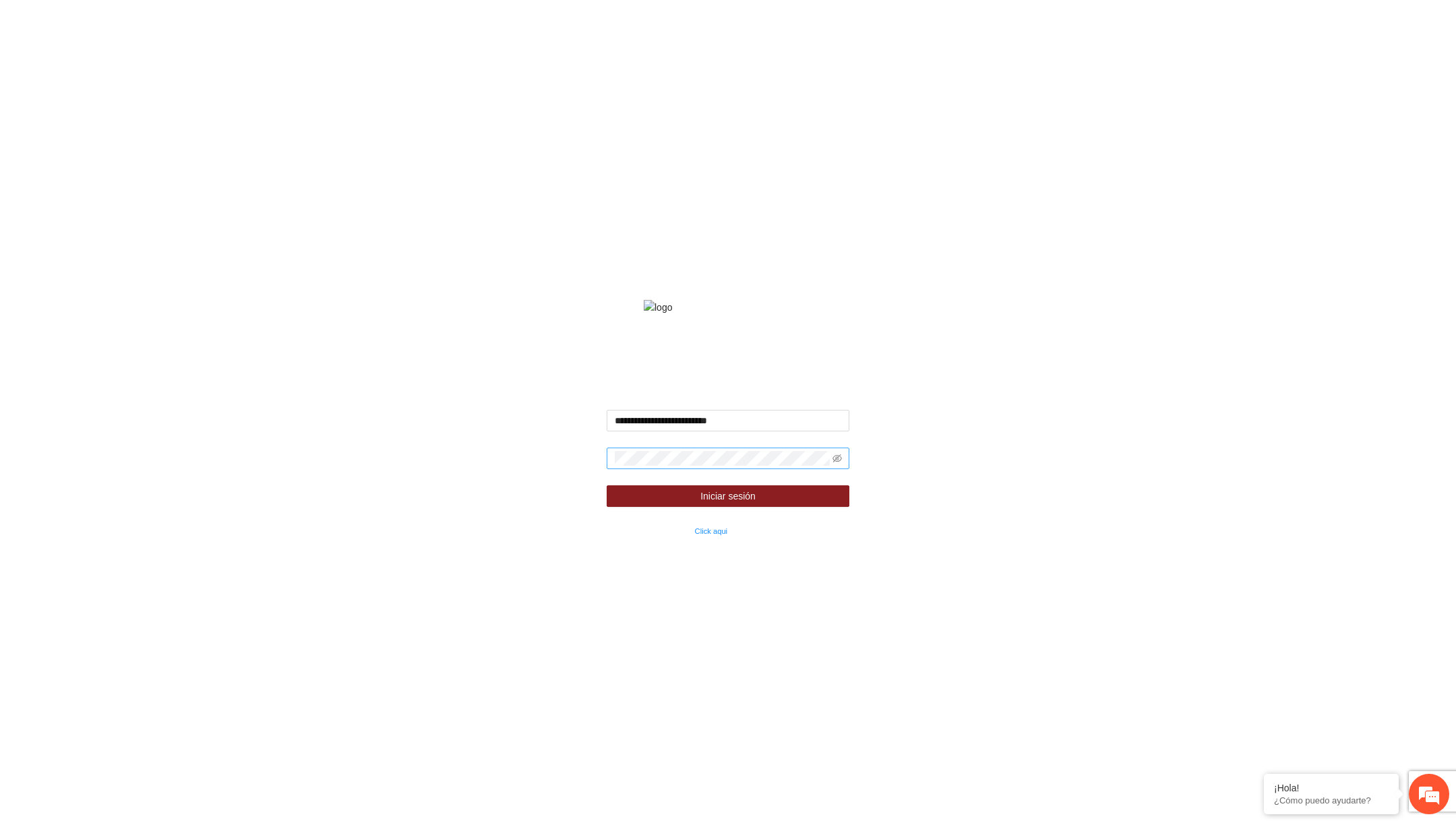
click at [737, 466] on span at bounding box center [728, 459] width 243 height 22
click at [840, 463] on icon "eye-invisible" at bounding box center [837, 458] width 9 height 9
click at [761, 507] on button "Iniciar sesión" at bounding box center [728, 496] width 243 height 22
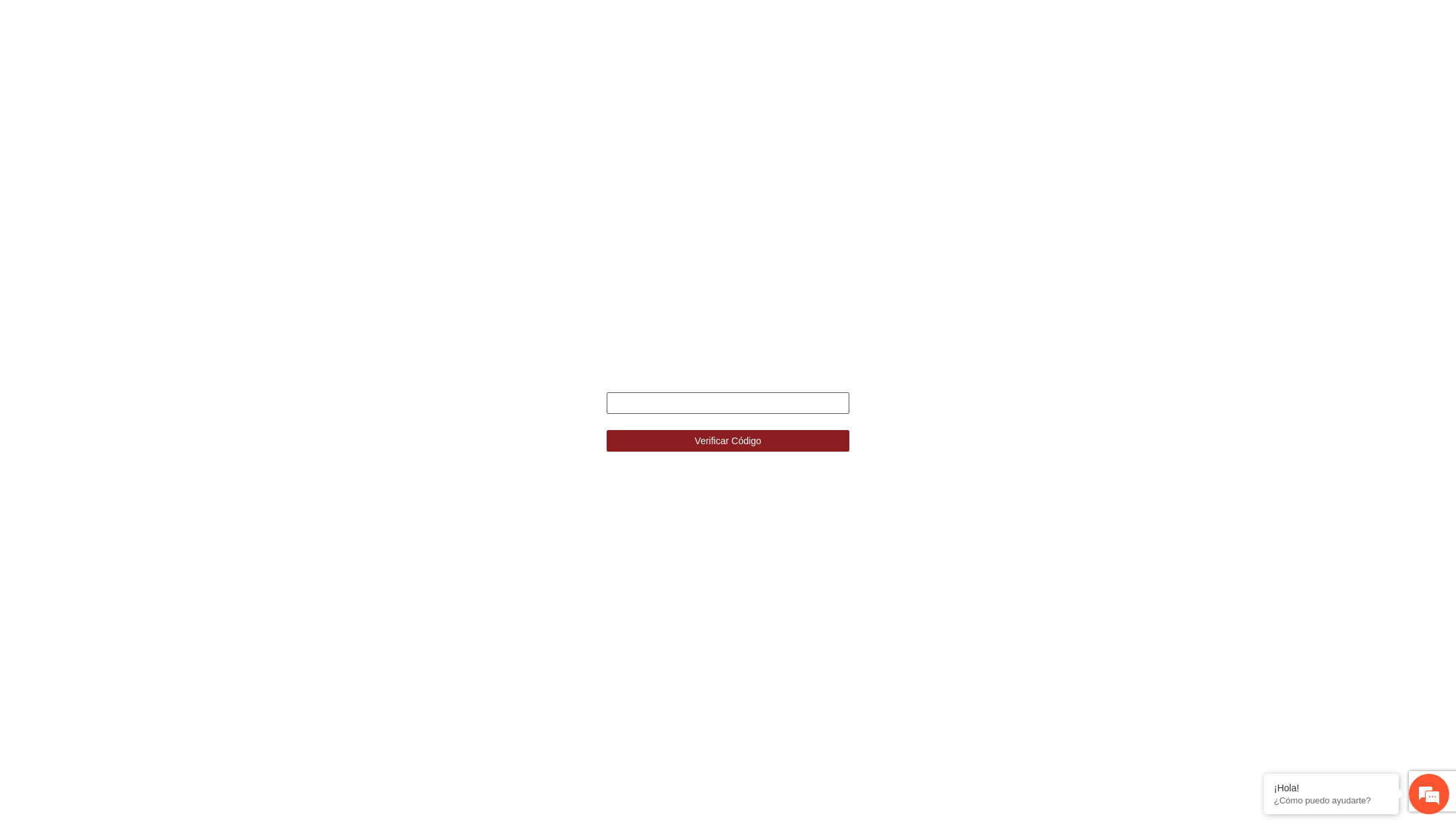
click at [834, 409] on input "text" at bounding box center [728, 403] width 243 height 22
type input "******"
click at [607, 430] on button "Verificar Código" at bounding box center [728, 441] width 243 height 22
